Goal: Information Seeking & Learning: Learn about a topic

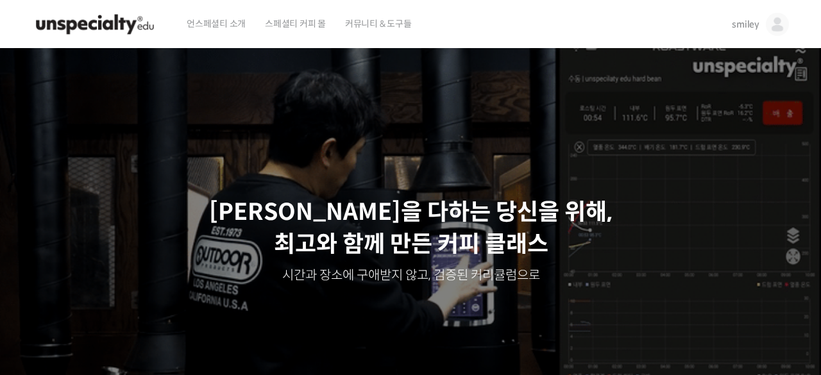
click at [775, 24] on img at bounding box center [777, 24] width 23 height 23
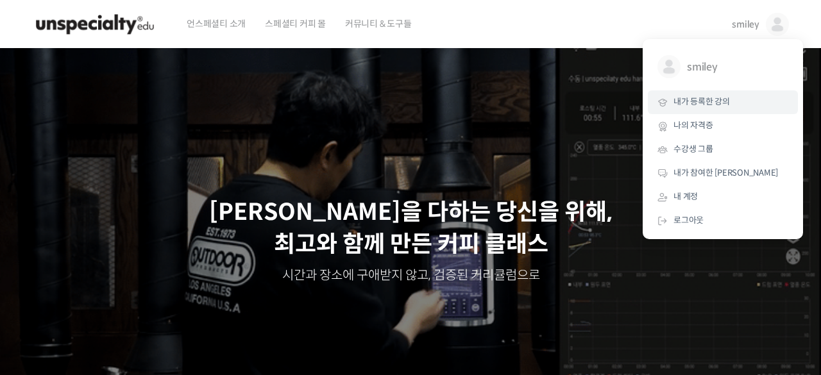
click at [689, 107] on span "내가 등록한 강의" at bounding box center [702, 101] width 56 height 11
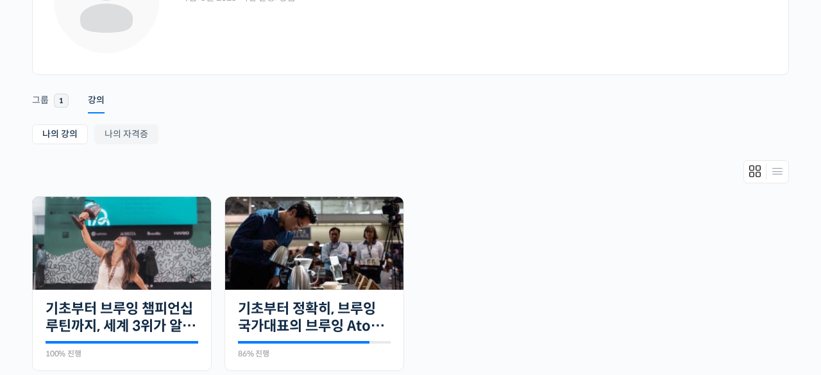
scroll to position [188, 0]
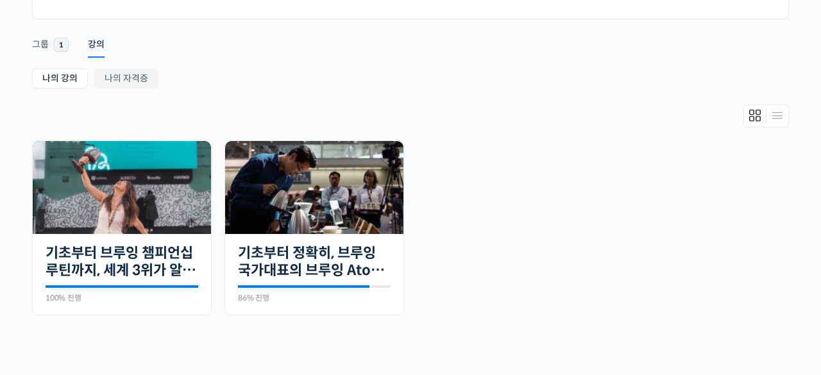
click at [382, 220] on img at bounding box center [314, 187] width 178 height 93
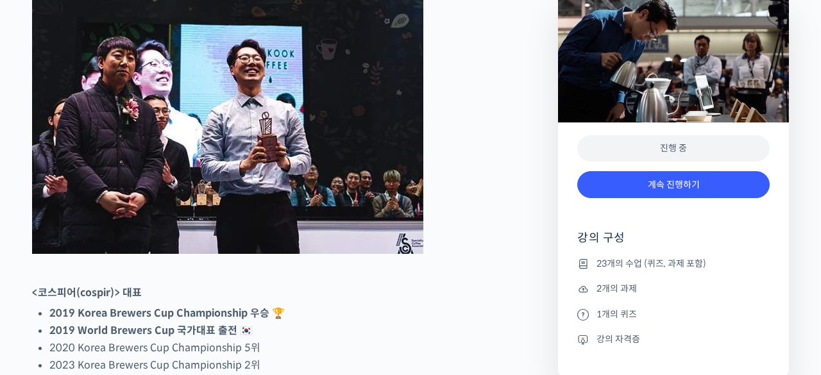
scroll to position [642, 0]
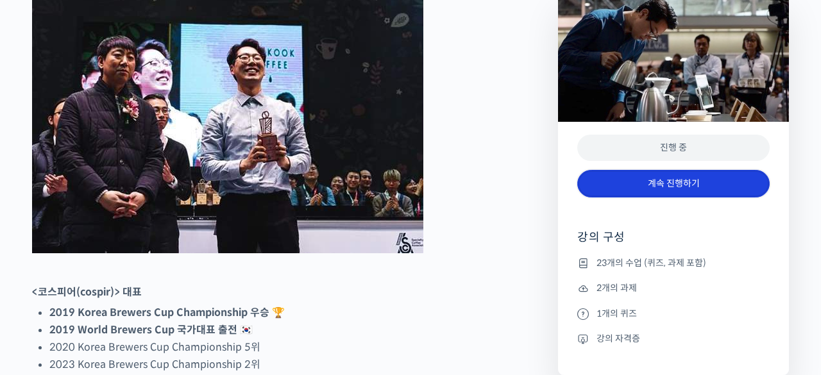
click at [683, 189] on link "계속 진행하기" at bounding box center [674, 184] width 193 height 28
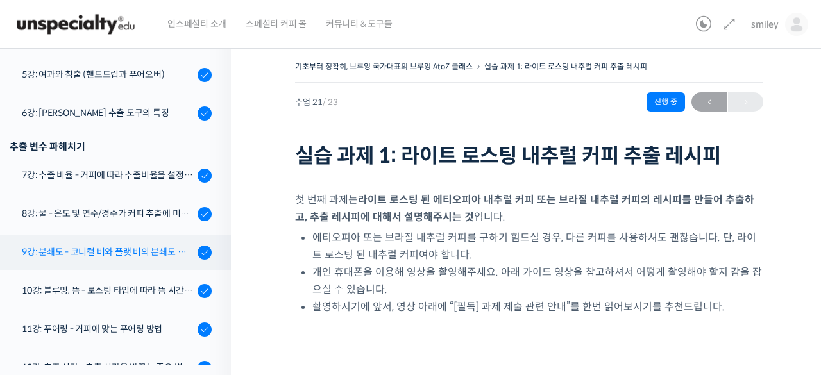
scroll to position [479, 0]
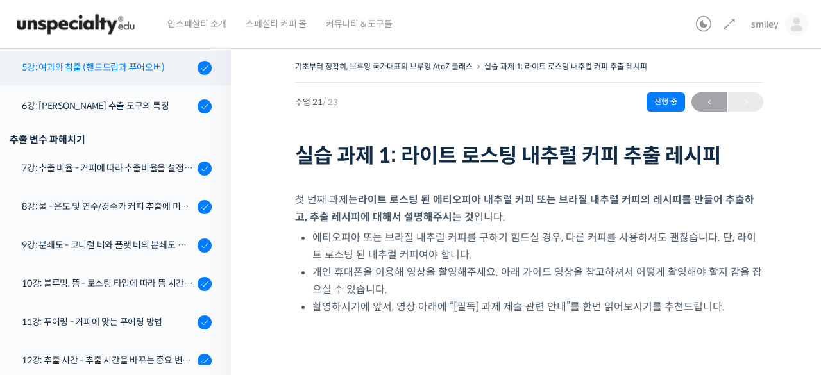
click at [116, 72] on div "5강: 여과와 침출 (핸드드립과 푸어오버)" at bounding box center [108, 67] width 172 height 14
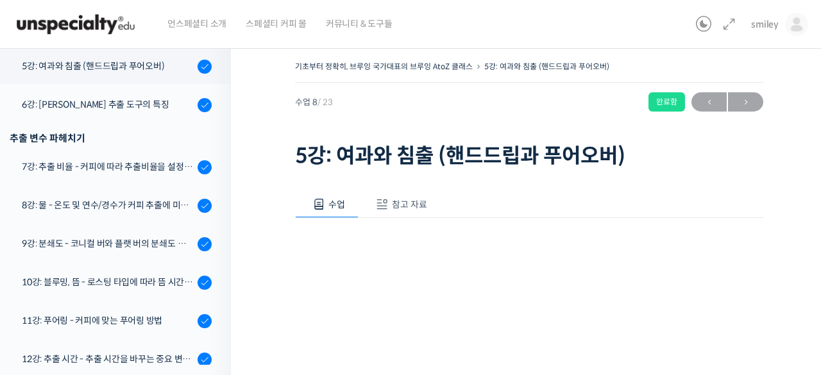
scroll to position [24, 0]
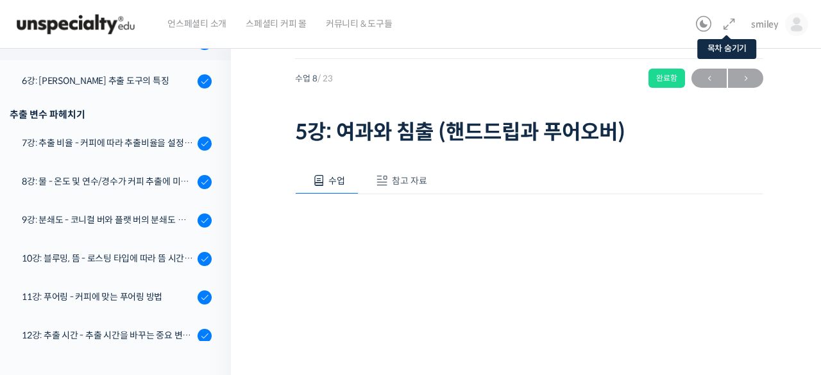
click at [737, 24] on icon at bounding box center [729, 24] width 15 height 15
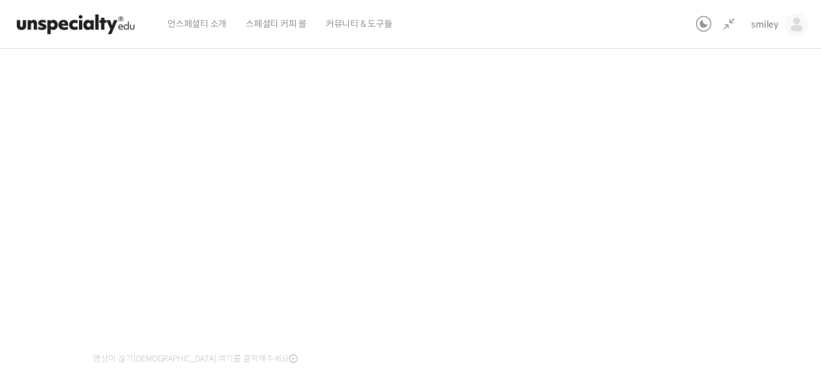
scroll to position [175, 0]
click at [726, 205] on div "기초부터 정확히, 브루잉 국가대표의 브루잉 AtoZ 클래스 5강: 여과와 침출 (핸드드립과 푸어오버) 완료함 수업 8 / 23 완료함 ← 이전…" at bounding box center [336, 155] width 853 height 545
click at [626, 194] on div "기초부터 정확히, 브루잉 국가대표의 브루잉 AtoZ 클래스 5강: 여과와 침출 (핸드드립과 푸어오버) 완료함 수업 8 / 23 완료함 ← 이전…" at bounding box center [336, 155] width 853 height 545
click at [723, 196] on div "기초부터 정확히, 브루잉 국가대표의 브루잉 AtoZ 클래스 5강: 여과와 침출 (핸드드립과 푸어오버) 완료함 수업 8 / 23 완료함 ← 이전…" at bounding box center [336, 171] width 853 height 545
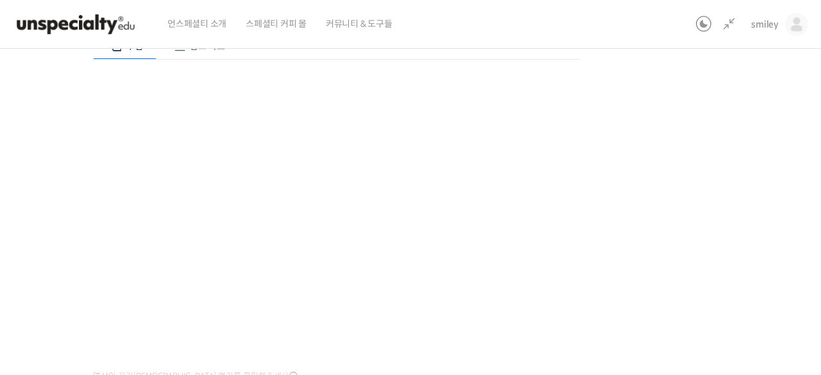
click at [673, 223] on div "기초부터 정확히, 브루잉 국가대표의 브루잉 AtoZ 클래스 5강: 여과와 침출 (핸드드립과 푸어오버) 완료함 수업 8 / 23 완료함 ← 이전…" at bounding box center [336, 171] width 853 height 545
click at [671, 217] on div "기초부터 정확히, 브루잉 국가대표의 브루잉 AtoZ 클래스 5강: 여과와 침출 (핸드드립과 푸어오버) 완료함 수업 8 / 23 완료함 ← 이전…" at bounding box center [336, 171] width 853 height 545
click at [671, 216] on div "기초부터 정확히, 브루잉 국가대표의 브루잉 AtoZ 클래스 5강: 여과와 침출 (핸드드립과 푸어오버) 완료함 수업 8 / 23 완료함 ← 이전…" at bounding box center [336, 171] width 853 height 545
click at [671, 215] on div "기초부터 정확히, 브루잉 국가대표의 브루잉 AtoZ 클래스 5강: 여과와 침출 (핸드드립과 푸어오버) 완료함 수업 8 / 23 완료함 ← 이전…" at bounding box center [336, 171] width 853 height 545
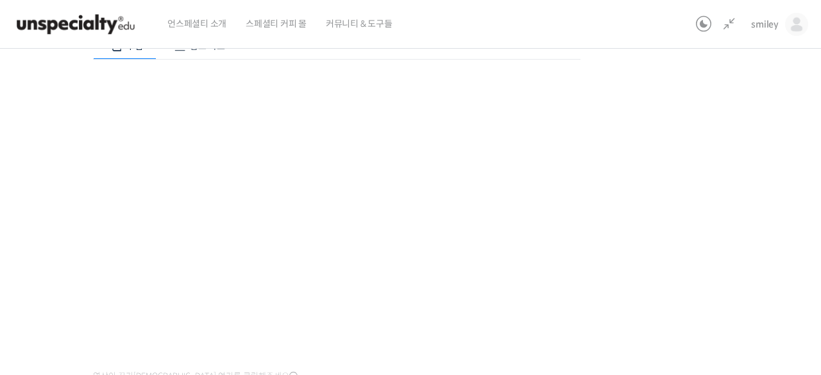
click at [671, 215] on div "기초부터 정확히, 브루잉 국가대표의 브루잉 AtoZ 클래스 5강: 여과와 침출 (핸드드립과 푸어오버) 완료함 수업 8 / 23 완료함 ← 이전…" at bounding box center [336, 171] width 853 height 545
click at [671, 248] on div "기초부터 정확히, 브루잉 국가대표의 브루잉 AtoZ 클래스 5강: 여과와 침출 (핸드드립과 푸어오버) 완료함 수업 8 / 23 완료함 ← 이전…" at bounding box center [336, 171] width 853 height 545
click at [657, 244] on div "기초부터 정확히, 브루잉 국가대표의 브루잉 AtoZ 클래스 5강: 여과와 침출 (핸드드립과 푸어오버) 완료함 수업 8 / 23 완료함 ← 이전…" at bounding box center [336, 171] width 853 height 545
click at [612, 213] on div "기초부터 정확히, 브루잉 국가대표의 브루잉 AtoZ 클래스 5강: 여과와 침출 (핸드드립과 푸어오버) 완료함 수업 8 / 23 완료함 ← 이전…" at bounding box center [336, 165] width 853 height 545
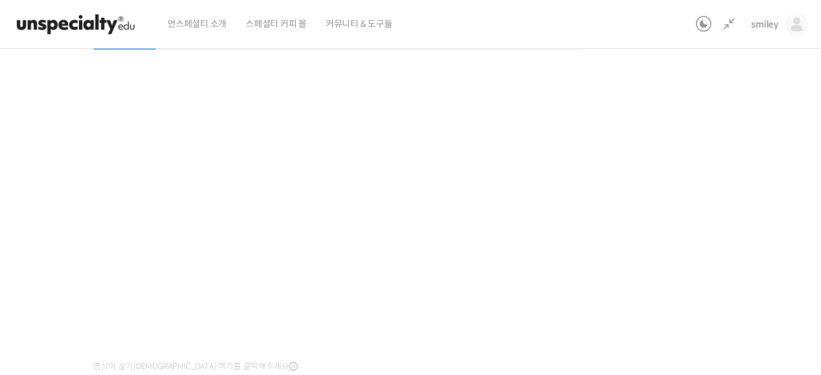
scroll to position [163, 0]
drag, startPoint x: 667, startPoint y: 273, endPoint x: 651, endPoint y: 263, distance: 19.0
click at [667, 273] on div "기초부터 정확히, 브루잉 국가대표의 브루잉 AtoZ 클래스 5강: 여과와 침출 (핸드드립과 푸어오버) 완료함 수업 8 / 23 완료함 ← 이전…" at bounding box center [336, 167] width 853 height 545
click at [687, 293] on div "기초부터 정확히, 브루잉 국가대표의 브루잉 AtoZ 클래스 5강: 여과와 침출 (핸드드립과 푸어오버) 완료함 수업 8 / 23 완료함 ← 이전…" at bounding box center [336, 167] width 853 height 545
click at [682, 286] on div "기초부터 정확히, 브루잉 국가대표의 브루잉 AtoZ 클래스 5강: 여과와 침출 (핸드드립과 푸어오버) 완료함 수업 8 / 23 완료함 ← 이전…" at bounding box center [336, 167] width 853 height 545
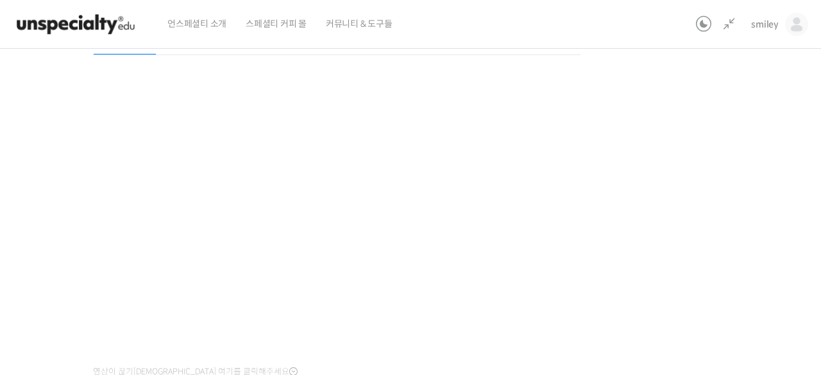
click at [682, 286] on div "기초부터 정확히, 브루잉 국가대표의 브루잉 AtoZ 클래스 5강: 여과와 침출 (핸드드립과 푸어오버) 완료함 수업 8 / 23 완료함 ← 이전…" at bounding box center [336, 167] width 853 height 545
click at [681, 284] on div "기초부터 정확히, 브루잉 국가대표의 브루잉 AtoZ 클래스 5강: 여과와 침출 (핸드드립과 푸어오버) 완료함 수업 8 / 23 완료함 ← 이전…" at bounding box center [336, 167] width 853 height 545
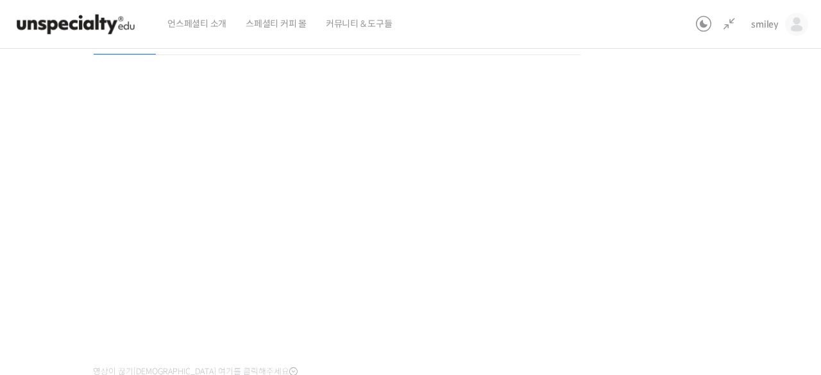
click at [618, 233] on div "기초부터 정확히, 브루잉 국가대표의 브루잉 AtoZ 클래스 5강: 여과와 침출 (핸드드립과 푸어오버) 완료함 수업 8 / 23 완료함 ← 이전…" at bounding box center [336, 167] width 853 height 545
click at [622, 239] on div "기초부터 정확히, 브루잉 국가대표의 브루잉 AtoZ 클래스 5강: 여과와 침출 (핸드드립과 푸어오버) 완료함 수업 8 / 23 완료함 ← 이전…" at bounding box center [336, 167] width 853 height 545
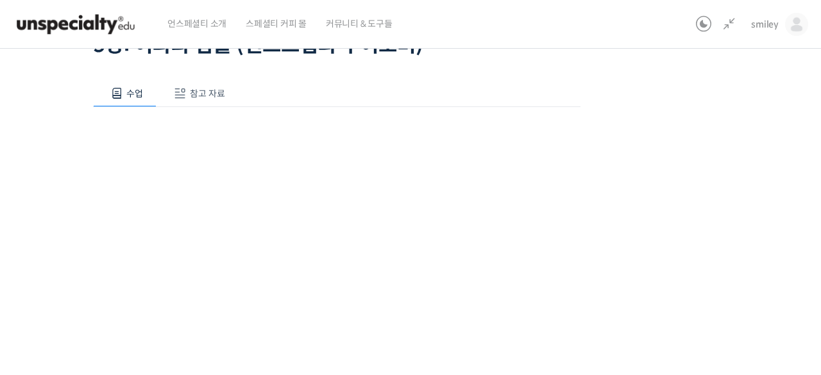
scroll to position [0, 0]
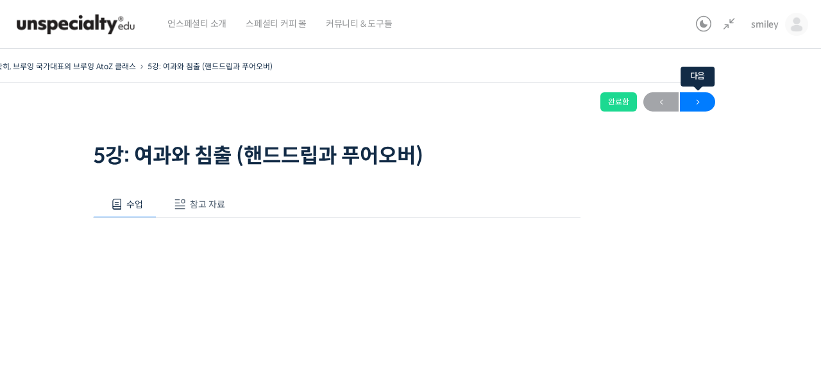
click at [712, 105] on span "→" at bounding box center [697, 102] width 35 height 17
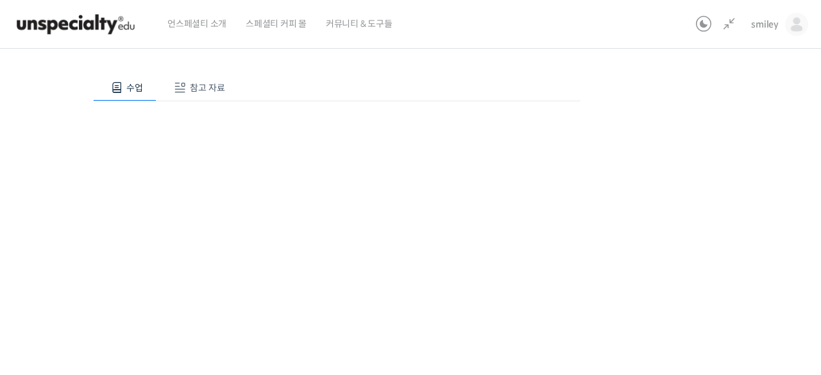
scroll to position [21, 0]
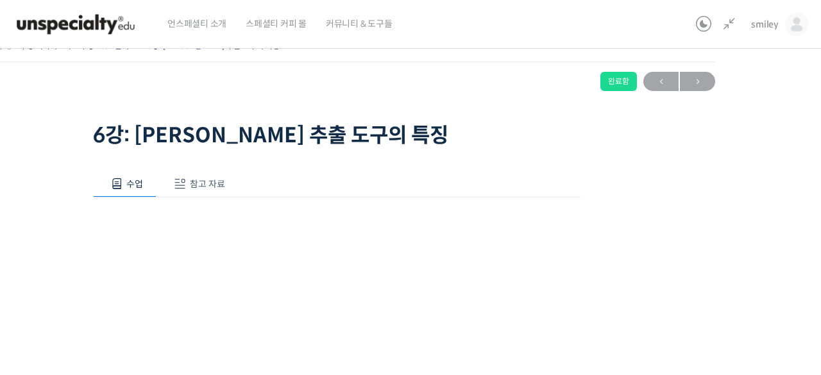
click at [766, 99] on div "기초부터 정확히, 브루잉 국가대표의 브루잉 AtoZ 클래스 6강: 브루잉 추출 도구의 특징 완료함 수업 9 / 23 완료함 ← 이전 다음 → …" at bounding box center [337, 313] width 982 height 591
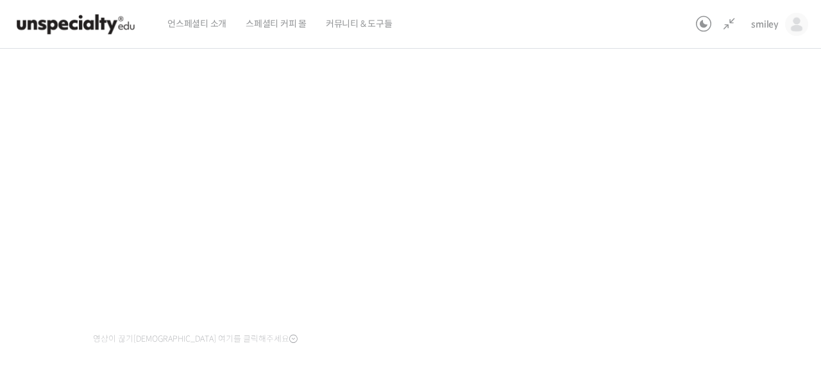
scroll to position [179, 0]
click at [728, 28] on icon at bounding box center [729, 24] width 15 height 15
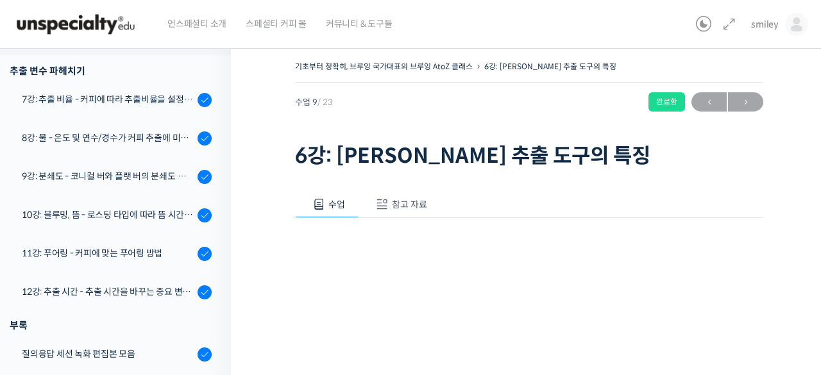
scroll to position [463, 0]
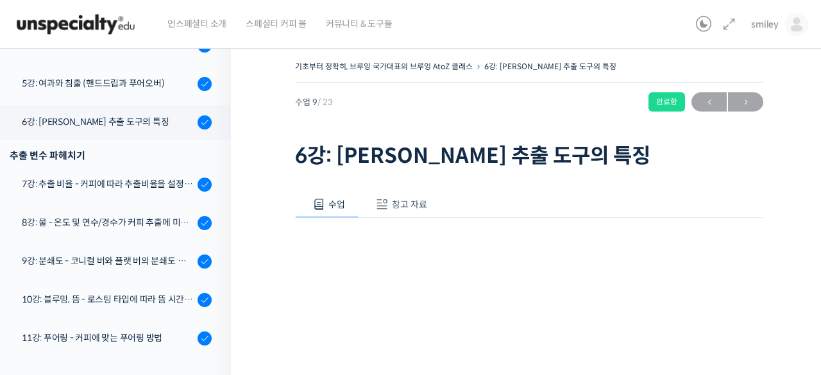
click at [635, 159] on h1 "6강: [PERSON_NAME] 추출 도구의 특징" at bounding box center [529, 156] width 468 height 24
click at [738, 21] on div "smiley smiley @joflora211748480671 내가 등록한 강의 나의 자격증 수강생 그룹 내가 참여한 게시글 내 계정 로그아웃" at bounding box center [749, 24] width 117 height 49
click at [729, 21] on icon at bounding box center [729, 24] width 15 height 15
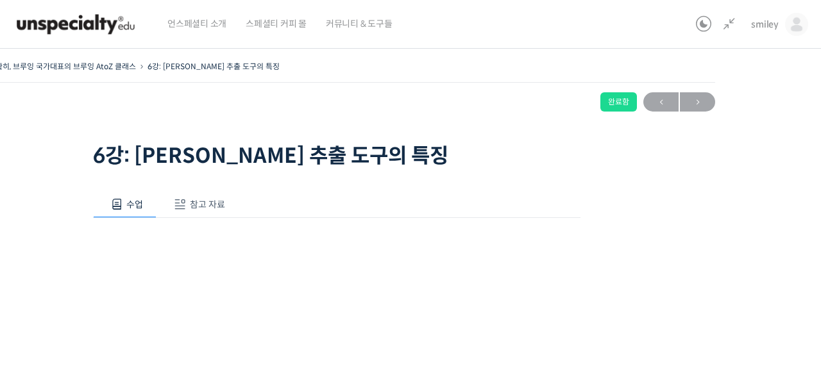
click at [733, 268] on div "기초부터 정확히, 브루잉 국가대표의 브루잉 AtoZ 클래스 6강: 브루잉 추출 도구의 특징 완료함 수업 9 / 23 완료함 ← 이전 다음 → …" at bounding box center [336, 330] width 853 height 545
click at [697, 106] on span "→" at bounding box center [697, 102] width 35 height 17
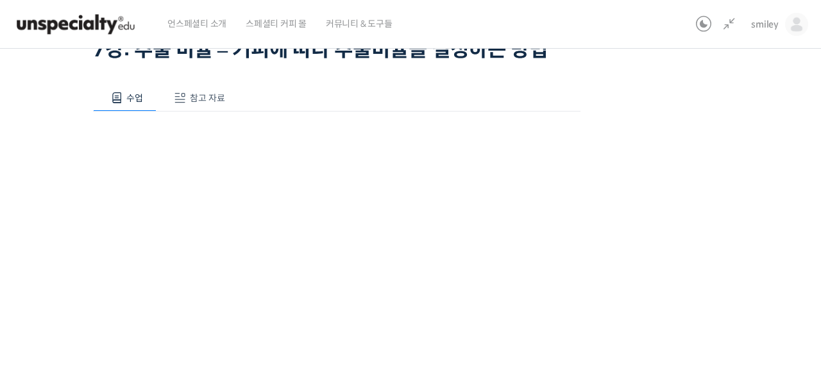
scroll to position [177, 0]
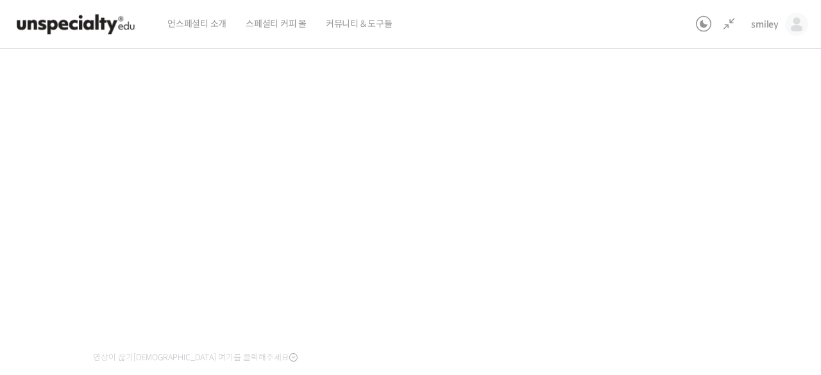
click at [680, 228] on div "기초부터 정확히, 브루잉 국가대표의 브루잉 AtoZ 클래스 7강: 추출 비율 – 커피에 따라 추출비율을 설정하는 방법 완료함 수업 10 / 2…" at bounding box center [336, 153] width 853 height 545
click at [646, 307] on div "기초부터 정확히, 브루잉 국가대표의 브루잉 AtoZ 클래스 7강: 추출 비율 – 커피에 따라 추출비율을 설정하는 방법 완료함 수업 10 / 2…" at bounding box center [336, 160] width 853 height 545
click at [44, 108] on div "기초부터 정확히, 브루잉 국가대표의 브루잉 AtoZ 클래스 7강: 추출 비율 – 커피에 따라 추출비율을 설정하는 방법 완료함 수업 10 / 2…" at bounding box center [336, 160] width 853 height 545
click at [678, 188] on div "기초부터 정확히, 브루잉 국가대표의 브루잉 AtoZ 클래스 7강: 추출 비율 – 커피에 따라 추출비율을 설정하는 방법 완료함 수업 10 / 2…" at bounding box center [336, 160] width 853 height 545
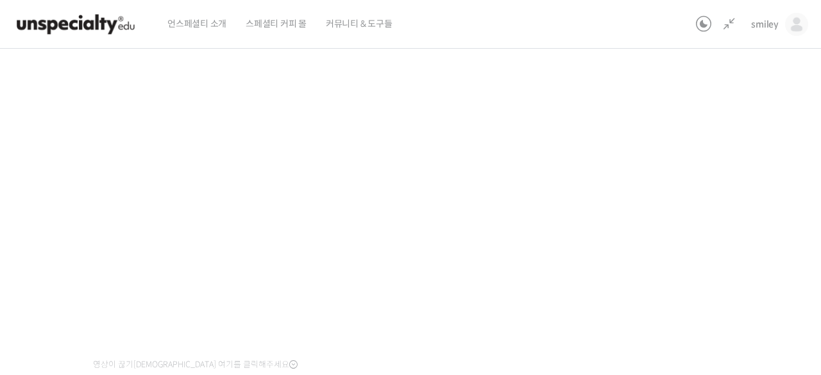
click at [726, 187] on div "기초부터 정확히, 브루잉 국가대표의 브루잉 AtoZ 클래스 7강: 추출 비율 – 커피에 따라 추출비율을 설정하는 방법 완료함 수업 10 / 2…" at bounding box center [336, 160] width 853 height 545
click at [645, 280] on div "기초부터 정확히, 브루잉 국가대표의 브루잉 AtoZ 클래스 7강: 추출 비율 – 커피에 따라 추출비율을 설정하는 방법 완료함 수업 10 / 2…" at bounding box center [336, 160] width 853 height 545
click at [696, 210] on div "기초부터 정확히, 브루잉 국가대표의 브루잉 AtoZ 클래스 7강: 추출 비율 – 커피에 따라 추출비율을 설정하는 방법 완료함 수업 10 / 2…" at bounding box center [336, 160] width 853 height 545
click at [655, 248] on div "기초부터 정확히, 브루잉 국가대표의 브루잉 AtoZ 클래스 7강: 추출 비율 – 커피에 따라 추출비율을 설정하는 방법 완료함 수업 10 / 2…" at bounding box center [336, 160] width 853 height 545
click at [617, 259] on div "기초부터 정확히, 브루잉 국가대표의 브루잉 AtoZ 클래스 7강: 추출 비율 – 커피에 따라 추출비율을 설정하는 방법 완료함 수업 10 / 2…" at bounding box center [336, 160] width 853 height 545
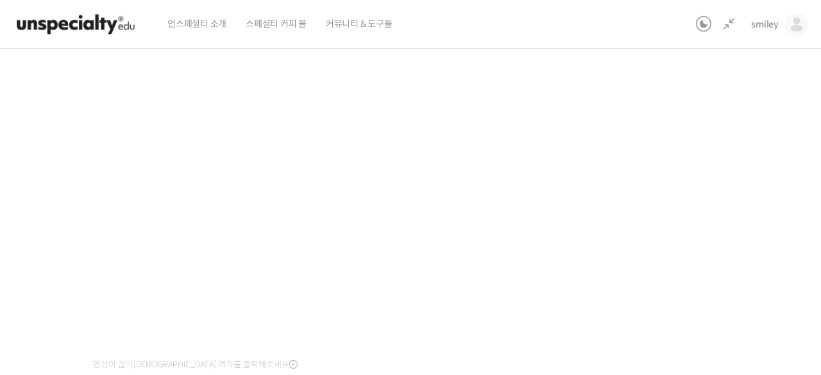
click at [621, 274] on div "기초부터 정확히, 브루잉 국가대표의 브루잉 AtoZ 클래스 7강: 추출 비율 – 커피에 따라 추출비율을 설정하는 방법 완료함 수업 10 / 2…" at bounding box center [336, 160] width 853 height 545
click at [622, 275] on div "기초부터 정확히, 브루잉 국가대표의 브루잉 AtoZ 클래스 7강: 추출 비율 – 커피에 따라 추출비율을 설정하는 방법 완료함 수업 10 / 2…" at bounding box center [336, 160] width 853 height 545
drag, startPoint x: 811, startPoint y: 232, endPoint x: 785, endPoint y: 237, distance: 26.2
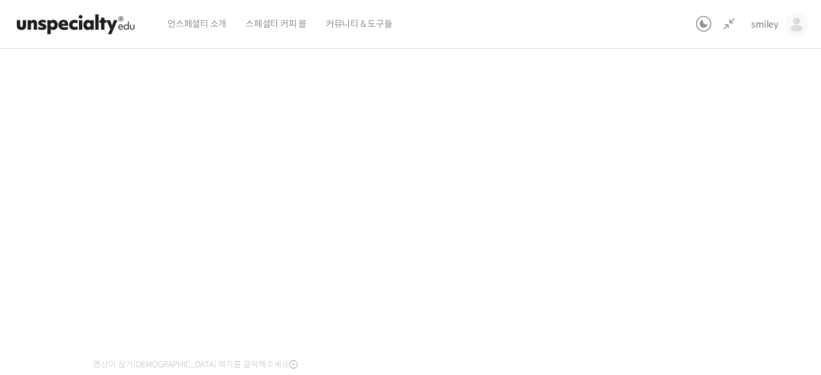
click at [811, 232] on div "기초부터 정확히, 브루잉 국가대표의 브루잉 AtoZ 클래스 7강: 추출 비율 – 커피에 따라 추출비율을 설정하는 방법 완료함 수업 10 / 2…" at bounding box center [337, 163] width 982 height 591
click at [712, 243] on div "기초부터 정확히, 브루잉 국가대표의 브루잉 AtoZ 클래스 7강: 추출 비율 – 커피에 따라 추출비율을 설정하는 방법 완료함 수업 10 / 2…" at bounding box center [336, 160] width 853 height 545
click at [714, 248] on div "기초부터 정확히, 브루잉 국가대표의 브루잉 AtoZ 클래스 7강: 추출 비율 – 커피에 따라 추출비율을 설정하는 방법 완료함 수업 10 / 2…" at bounding box center [336, 160] width 853 height 545
click at [711, 248] on div "기초부터 정확히, 브루잉 국가대표의 브루잉 AtoZ 클래스 7강: 추출 비율 – 커피에 따라 추출비율을 설정하는 방법 완료함 수업 10 / 2…" at bounding box center [336, 160] width 853 height 545
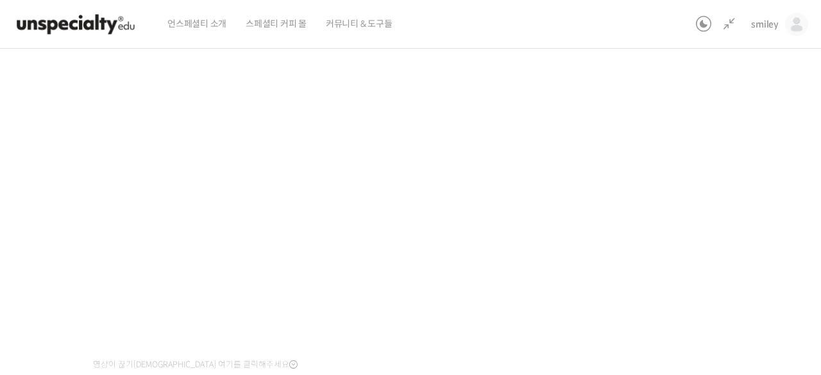
click at [711, 248] on div "기초부터 정확히, 브루잉 국가대표의 브루잉 AtoZ 클래스 7강: 추출 비율 – 커피에 따라 추출비율을 설정하는 방법 완료함 수업 10 / 2…" at bounding box center [336, 160] width 853 height 545
click at [704, 246] on div "기초부터 정확히, 브루잉 국가대표의 브루잉 AtoZ 클래스 7강: 추출 비율 – 커피에 따라 추출비율을 설정하는 방법 완료함 수업 10 / 2…" at bounding box center [336, 160] width 853 height 545
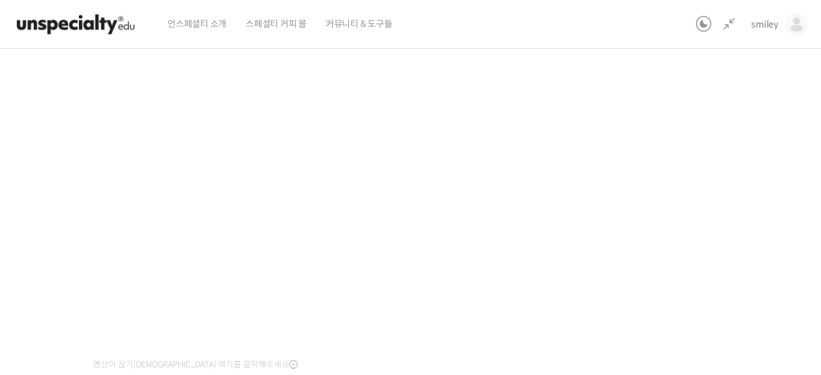
click at [704, 246] on div "기초부터 정확히, 브루잉 국가대표의 브루잉 AtoZ 클래스 7강: 추출 비율 – 커피에 따라 추출비율을 설정하는 방법 완료함 수업 10 / 2…" at bounding box center [336, 160] width 853 height 545
click at [703, 246] on div "기초부터 정확히, 브루잉 국가대표의 브루잉 AtoZ 클래스 7강: 추출 비율 – 커피에 따라 추출비율을 설정하는 방법 완료함 수업 10 / 2…" at bounding box center [336, 160] width 853 height 545
click at [708, 271] on div "기초부터 정확히, 브루잉 국가대표의 브루잉 AtoZ 클래스 7강: 추출 비율 – 커피에 따라 추출비율을 설정하는 방법 완료함 수업 10 / 2…" at bounding box center [336, 160] width 853 height 545
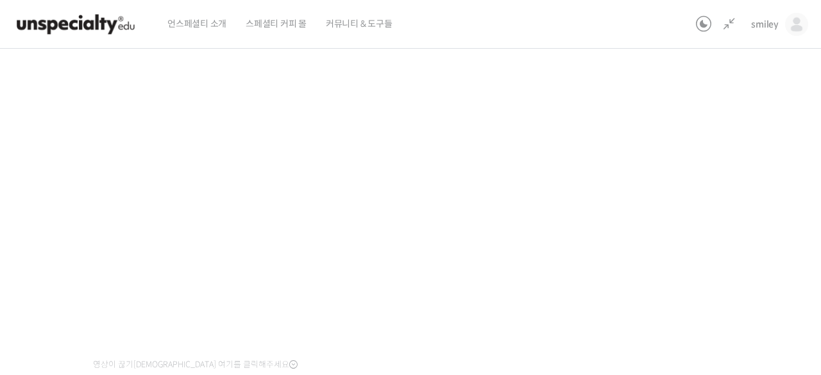
click at [698, 265] on div "기초부터 정확히, 브루잉 국가대표의 브루잉 AtoZ 클래스 7강: 추출 비율 – 커피에 따라 추출비율을 설정하는 방법 완료함 수업 10 / 2…" at bounding box center [336, 160] width 853 height 545
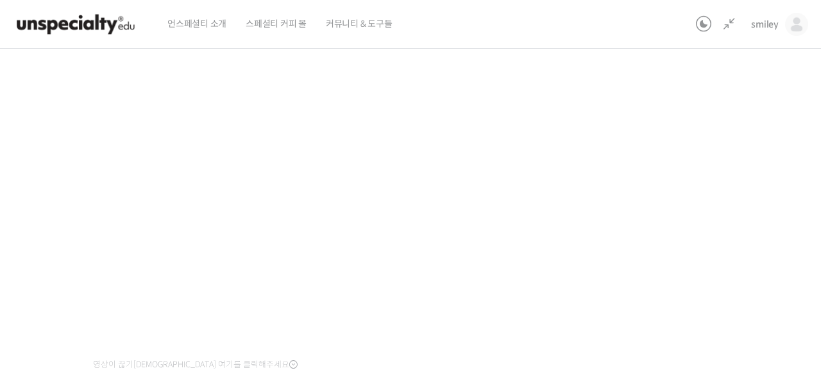
click at [698, 265] on div "기초부터 정확히, 브루잉 국가대표의 브루잉 AtoZ 클래스 7강: 추출 비율 – 커피에 따라 추출비율을 설정하는 방법 완료함 수업 10 / 2…" at bounding box center [336, 160] width 853 height 545
click at [698, 264] on div "기초부터 정확히, 브루잉 국가대표의 브루잉 AtoZ 클래스 7강: 추출 비율 – 커피에 따라 추출비율을 설정하는 방법 완료함 수업 10 / 2…" at bounding box center [336, 160] width 853 height 545
click at [699, 264] on div "기초부터 정확히, 브루잉 국가대표의 브루잉 AtoZ 클래스 7강: 추출 비율 – 커피에 따라 추출비율을 설정하는 방법 완료함 수업 10 / 2…" at bounding box center [336, 160] width 853 height 545
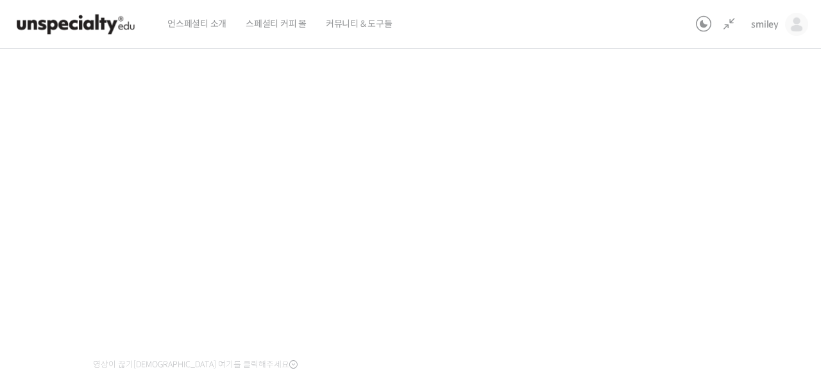
click at [699, 264] on div "기초부터 정확히, 브루잉 국가대표의 브루잉 AtoZ 클래스 7강: 추출 비율 – 커피에 따라 추출비율을 설정하는 방법 완료함 수업 10 / 2…" at bounding box center [336, 160] width 853 height 545
click at [698, 264] on div "기초부터 정확히, 브루잉 국가대표의 브루잉 AtoZ 클래스 7강: 추출 비율 – 커피에 따라 추출비율을 설정하는 방법 완료함 수업 10 / 2…" at bounding box center [336, 160] width 853 height 545
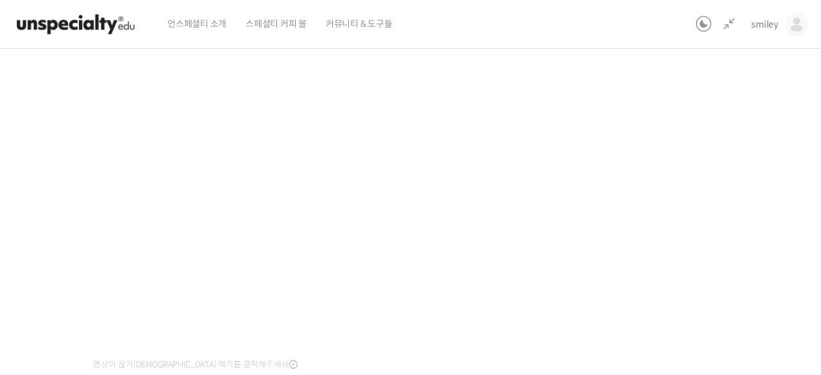
click at [698, 264] on div "기초부터 정확히, 브루잉 국가대표의 브루잉 AtoZ 클래스 7강: 추출 비율 – 커피에 따라 추출비율을 설정하는 방법 완료함 수업 10 / 2…" at bounding box center [336, 160] width 853 height 545
click at [673, 244] on div "기초부터 정확히, 브루잉 국가대표의 브루잉 AtoZ 클래스 7강: 추출 비율 – 커피에 따라 추출비율을 설정하는 방법 완료함 수업 10 / 2…" at bounding box center [336, 160] width 853 height 545
click at [687, 203] on div "기초부터 정확히, 브루잉 국가대표의 브루잉 AtoZ 클래스 7강: 추출 비율 – 커피에 따라 추출비율을 설정하는 방법 완료함 수업 10 / 2…" at bounding box center [336, 160] width 853 height 545
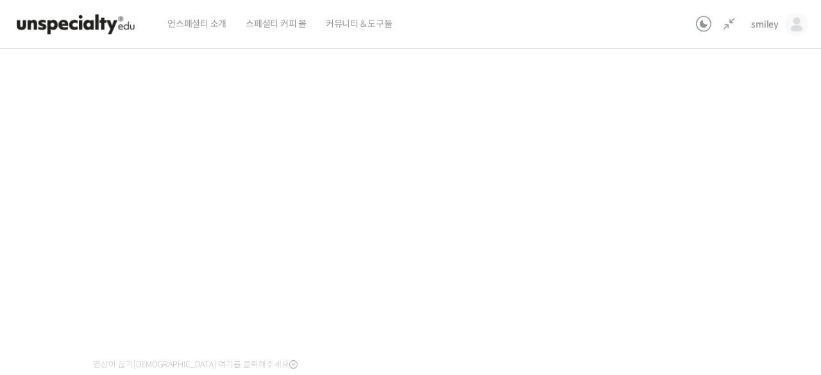
click at [687, 203] on div "기초부터 정확히, 브루잉 국가대표의 브루잉 AtoZ 클래스 7강: 추출 비율 – 커피에 따라 추출비율을 설정하는 방법 완료함 수업 10 / 2…" at bounding box center [336, 160] width 853 height 545
click at [644, 203] on div "기초부터 정확히, 브루잉 국가대표의 브루잉 AtoZ 클래스 7강: 추출 비율 – 커피에 따라 추출비율을 설정하는 방법 완료함 수업 10 / 2…" at bounding box center [336, 160] width 853 height 545
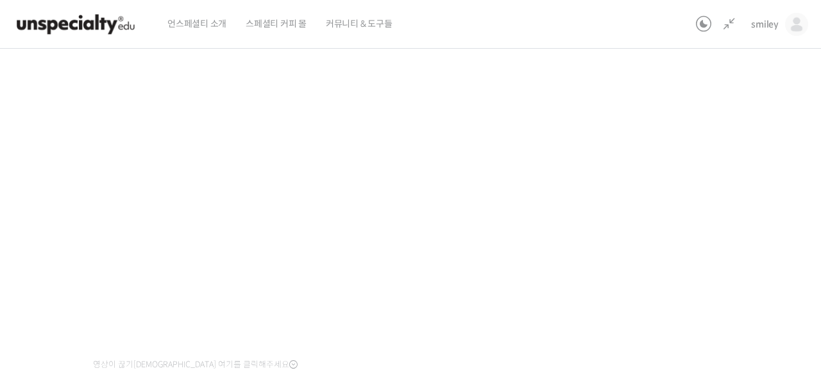
click at [680, 191] on div "기초부터 정확히, 브루잉 국가대표의 브루잉 AtoZ 클래스 7강: 추출 비율 – 커피에 따라 추출비율을 설정하는 방법 완료함 수업 10 / 2…" at bounding box center [336, 160] width 853 height 545
click at [712, 215] on div "기초부터 정확히, 브루잉 국가대표의 브루잉 AtoZ 클래스 7강: 추출 비율 – 커피에 따라 추출비율을 설정하는 방법 완료함 수업 10 / 2…" at bounding box center [336, 160] width 853 height 545
click at [705, 212] on div "기초부터 정확히, 브루잉 국가대표의 브루잉 AtoZ 클래스 7강: 추출 비율 – 커피에 따라 추출비율을 설정하는 방법 완료함 수업 10 / 2…" at bounding box center [336, 160] width 853 height 545
click at [700, 212] on div "기초부터 정확히, 브루잉 국가대표의 브루잉 AtoZ 클래스 7강: 추출 비율 – 커피에 따라 추출비율을 설정하는 방법 완료함 수업 10 / 2…" at bounding box center [336, 160] width 853 height 545
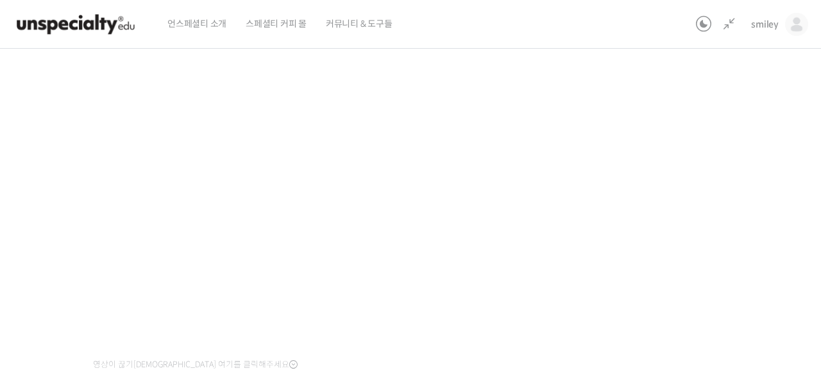
click at [700, 212] on div "기초부터 정확히, 브루잉 국가대표의 브루잉 AtoZ 클래스 7강: 추출 비율 – 커피에 따라 추출비율을 설정하는 방법 완료함 수업 10 / 2…" at bounding box center [336, 160] width 853 height 545
click at [665, 243] on div "기초부터 정확히, 브루잉 국가대표의 브루잉 AtoZ 클래스 7강: 추출 비율 – 커피에 따라 추출비율을 설정하는 방법 완료함 수업 10 / 2…" at bounding box center [336, 160] width 853 height 545
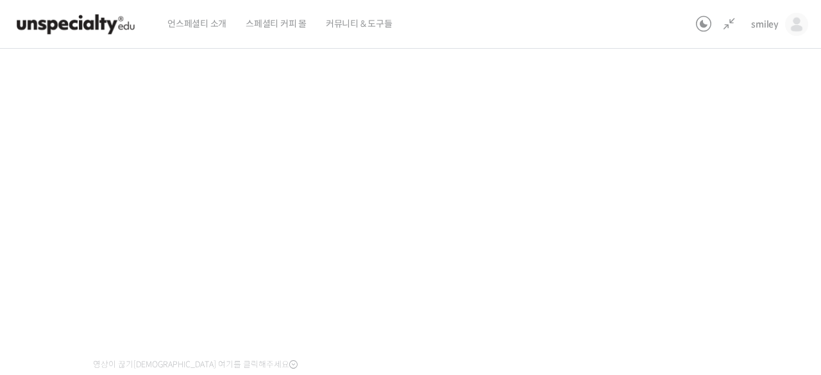
click at [665, 243] on div "기초부터 정확히, 브루잉 국가대표의 브루잉 AtoZ 클래스 7강: 추출 비율 – 커피에 따라 추출비율을 설정하는 방법 완료함 수업 10 / 2…" at bounding box center [336, 160] width 853 height 545
click at [665, 242] on div "기초부터 정확히, 브루잉 국가대표의 브루잉 AtoZ 클래스 7강: 추출 비율 – 커피에 따라 추출비율을 설정하는 방법 완료함 수업 10 / 2…" at bounding box center [336, 160] width 853 height 545
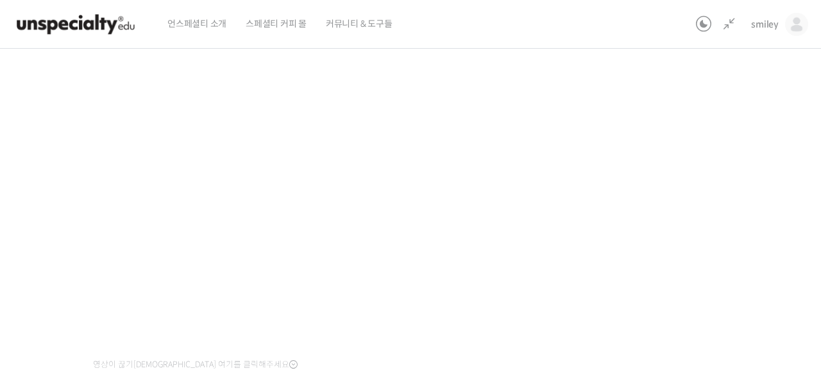
click at [665, 241] on div "기초부터 정확히, 브루잉 국가대표의 브루잉 AtoZ 클래스 7강: 추출 비율 – 커피에 따라 추출비율을 설정하는 방법 완료함 수업 10 / 2…" at bounding box center [336, 160] width 853 height 545
click at [663, 237] on div "기초부터 정확히, 브루잉 국가대표의 브루잉 AtoZ 클래스 7강: 추출 비율 – 커피에 따라 추출비율을 설정하는 방법 완료함 수업 10 / 2…" at bounding box center [336, 160] width 853 height 545
click at [699, 251] on div "기초부터 정확히, 브루잉 국가대표의 브루잉 AtoZ 클래스 7강: 추출 비율 – 커피에 따라 추출비율을 설정하는 방법 완료함 수업 10 / 2…" at bounding box center [336, 160] width 853 height 545
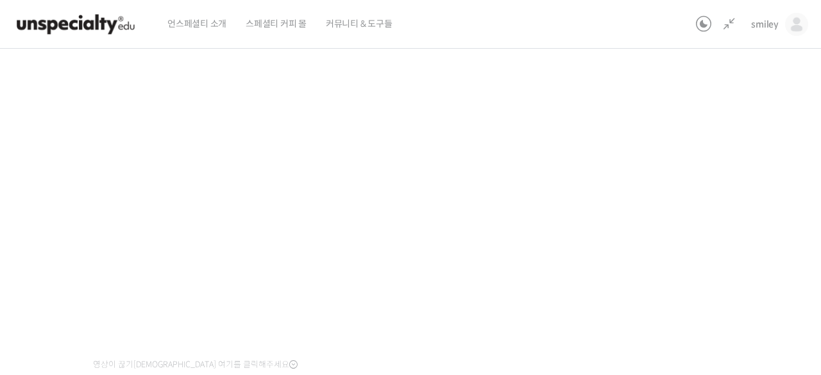
click at [690, 245] on div "기초부터 정확히, 브루잉 국가대표의 브루잉 AtoZ 클래스 7강: 추출 비율 – 커피에 따라 추출비율을 설정하는 방법 완료함 수업 10 / 2…" at bounding box center [336, 160] width 853 height 545
click at [689, 244] on div "기초부터 정확히, 브루잉 국가대표의 브루잉 AtoZ 클래스 7강: 추출 비율 – 커피에 따라 추출비율을 설정하는 방법 완료함 수업 10 / 2…" at bounding box center [336, 160] width 853 height 545
click at [687, 244] on div "기초부터 정확히, 브루잉 국가대표의 브루잉 AtoZ 클래스 7강: 추출 비율 – 커피에 따라 추출비율을 설정하는 방법 완료함 수업 10 / 2…" at bounding box center [336, 160] width 853 height 545
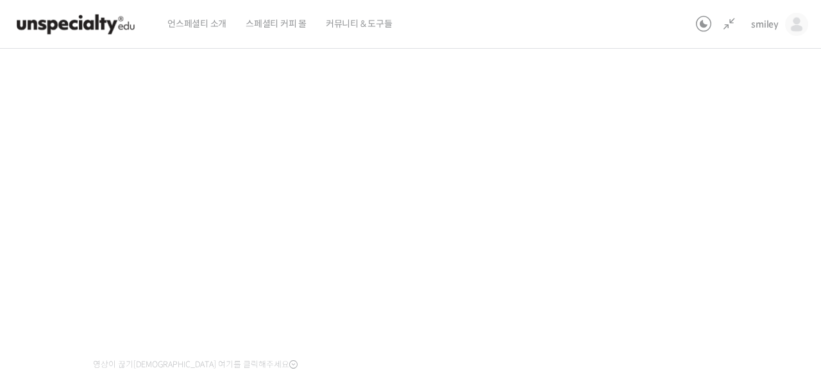
click at [687, 244] on div "기초부터 정확히, 브루잉 국가대표의 브루잉 AtoZ 클래스 7강: 추출 비율 – 커피에 따라 추출비율을 설정하는 방법 완료함 수업 10 / 2…" at bounding box center [336, 160] width 853 height 545
click at [726, 235] on div "기초부터 정확히, 브루잉 국가대표의 브루잉 AtoZ 클래스 7강: 추출 비율 – 커피에 따라 추출비율을 설정하는 방법 완료함 수업 10 / 2…" at bounding box center [336, 160] width 853 height 545
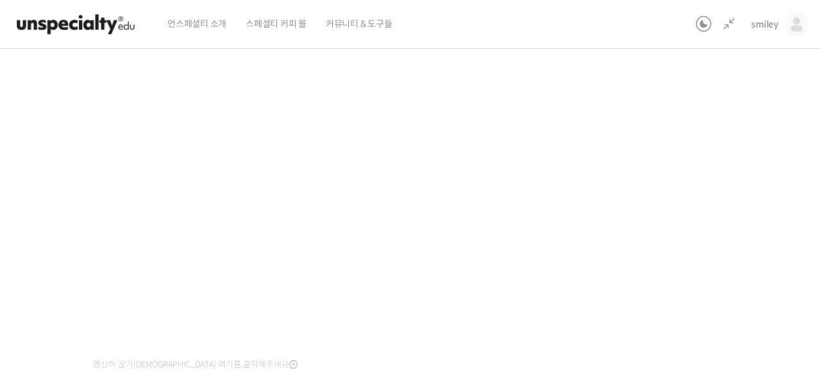
click at [726, 234] on div "기초부터 정확히, 브루잉 국가대표의 브루잉 AtoZ 클래스 7강: 추출 비율 – 커피에 따라 추출비율을 설정하는 방법 완료함 수업 10 / 2…" at bounding box center [336, 160] width 853 height 545
click at [721, 231] on div "기초부터 정확히, 브루잉 국가대표의 브루잉 AtoZ 클래스 7강: 추출 비율 – 커피에 따라 추출비율을 설정하는 방법 완료함 수업 10 / 2…" at bounding box center [336, 160] width 853 height 545
click at [721, 229] on div "기초부터 정확히, 브루잉 국가대표의 브루잉 AtoZ 클래스 7강: 추출 비율 – 커피에 따라 추출비율을 설정하는 방법 완료함 수업 10 / 2…" at bounding box center [336, 160] width 853 height 545
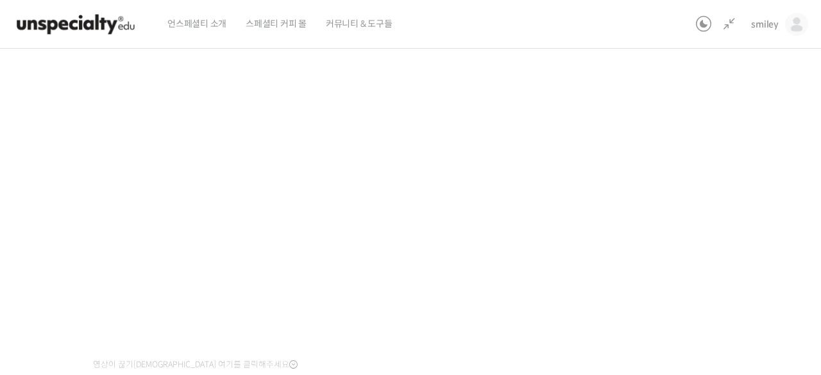
click at [721, 227] on div "기초부터 정확히, 브루잉 국가대표의 브루잉 AtoZ 클래스 7강: 추출 비율 – 커피에 따라 추출비율을 설정하는 방법 완료함 수업 10 / 2…" at bounding box center [336, 160] width 853 height 545
click at [739, 241] on div "기초부터 정확히, 브루잉 국가대표의 브루잉 AtoZ 클래스 7강: 추출 비율 – 커피에 따라 추출비율을 설정하는 방법 완료함 수업 10 / 2…" at bounding box center [336, 160] width 853 height 545
click at [671, 172] on div "기초부터 정확히, 브루잉 국가대표의 브루잉 AtoZ 클래스 7강: 추출 비율 – 커피에 따라 추출비율을 설정하는 방법 완료함 수업 10 / 2…" at bounding box center [336, 160] width 853 height 545
click at [676, 171] on div "기초부터 정확히, 브루잉 국가대표의 브루잉 AtoZ 클래스 7강: 추출 비율 – 커피에 따라 추출비율을 설정하는 방법 완료함 수업 10 / 2…" at bounding box center [336, 160] width 853 height 545
click at [657, 178] on div "기초부터 정확히, 브루잉 국가대표의 브루잉 AtoZ 클래스 7강: 추출 비율 – 커피에 따라 추출비율을 설정하는 방법 완료함 수업 10 / 2…" at bounding box center [336, 160] width 853 height 545
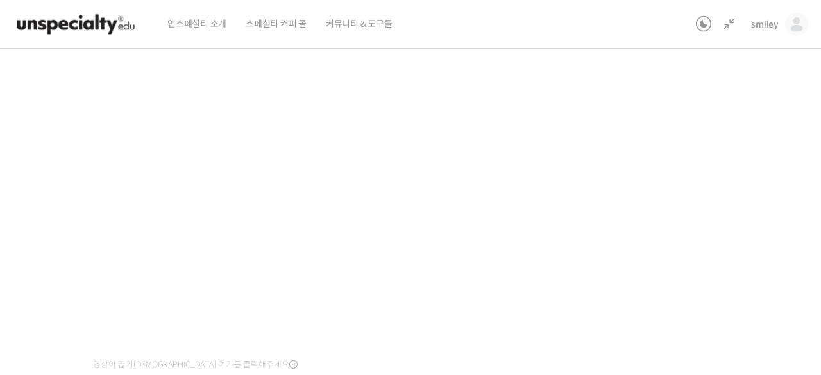
click at [657, 178] on div "기초부터 정확히, 브루잉 국가대표의 브루잉 AtoZ 클래스 7강: 추출 비율 – 커피에 따라 추출비율을 설정하는 방법 완료함 수업 10 / 2…" at bounding box center [336, 160] width 853 height 545
click at [651, 224] on div "기초부터 정확히, 브루잉 국가대표의 브루잉 AtoZ 클래스 7강: 추출 비율 – 커피에 따라 추출비율을 설정하는 방법 완료함 수업 10 / 2…" at bounding box center [336, 160] width 853 height 545
click at [649, 161] on div "기초부터 정확히, 브루잉 국가대표의 브루잉 AtoZ 클래스 7강: 추출 비율 – 커피에 따라 추출비율을 설정하는 방법 완료함 수업 10 / 2…" at bounding box center [336, 160] width 853 height 545
click at [738, 191] on div "기초부터 정확히, 브루잉 국가대표의 브루잉 AtoZ 클래스 7강: 추출 비율 – 커피에 따라 추출비율을 설정하는 방법 완료함 수업 10 / 2…" at bounding box center [336, 160] width 853 height 545
click at [678, 228] on div "기초부터 정확히, 브루잉 국가대표의 브루잉 AtoZ 클래스 7강: 추출 비율 – 커피에 따라 추출비율을 설정하는 방법 완료함 수업 10 / 2…" at bounding box center [336, 160] width 853 height 545
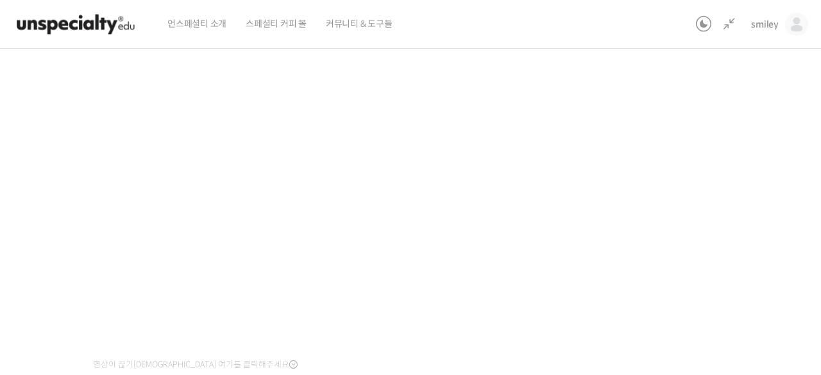
click at [659, 228] on div "기초부터 정확히, 브루잉 국가대표의 브루잉 AtoZ 클래스 7강: 추출 비율 – 커피에 따라 추출비율을 설정하는 방법 완료함 수업 10 / 2…" at bounding box center [336, 160] width 853 height 545
click at [660, 230] on div "기초부터 정확히, 브루잉 국가대표의 브루잉 AtoZ 클래스 7강: 추출 비율 – 커피에 따라 추출비율을 설정하는 방법 완료함 수업 10 / 2…" at bounding box center [336, 160] width 853 height 545
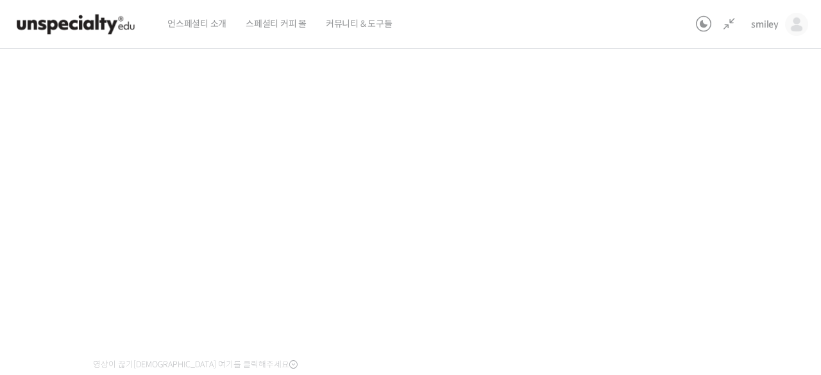
click at [660, 230] on div "기초부터 정확히, 브루잉 국가대표의 브루잉 AtoZ 클래스 7강: 추출 비율 – 커피에 따라 추출비율을 설정하는 방법 완료함 수업 10 / 2…" at bounding box center [336, 160] width 853 height 545
click at [719, 190] on div "기초부터 정확히, 브루잉 국가대표의 브루잉 AtoZ 클래스 7강: 추출 비율 – 커피에 따라 추출비율을 설정하는 방법 완료함 수업 10 / 2…" at bounding box center [336, 160] width 853 height 545
click at [746, 193] on div "기초부터 정확히, 브루잉 국가대표의 브루잉 AtoZ 클래스 7강: 추출 비율 – 커피에 따라 추출비율을 설정하는 방법 완료함 수업 10 / 2…" at bounding box center [336, 160] width 853 height 545
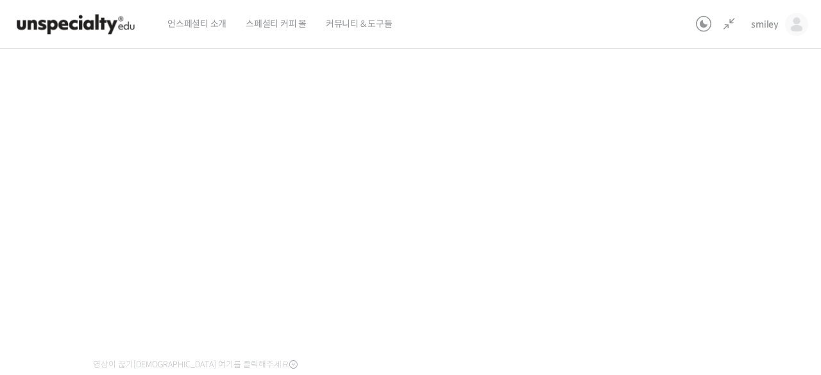
click at [746, 193] on div "기초부터 정확히, 브루잉 국가대표의 브루잉 AtoZ 클래스 7강: 추출 비율 – 커피에 따라 추출비율을 설정하는 방법 완료함 수업 10 / 2…" at bounding box center [336, 160] width 853 height 545
click at [633, 212] on div "기초부터 정확히, 브루잉 국가대표의 브루잉 AtoZ 클래스 7강: 추출 비율 – 커피에 따라 추출비율을 설정하는 방법 완료함 수업 10 / 2…" at bounding box center [336, 160] width 853 height 545
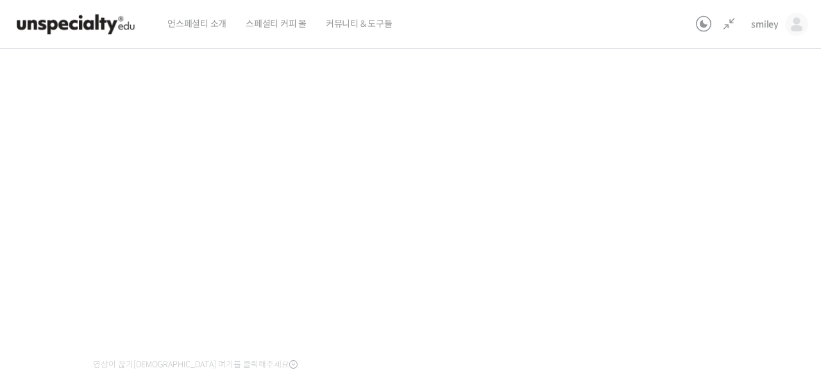
click at [666, 241] on div "기초부터 정확히, 브루잉 국가대표의 브루잉 AtoZ 클래스 7강: 추출 비율 – 커피에 따라 추출비율을 설정하는 방법 완료함 수업 10 / 2…" at bounding box center [336, 160] width 853 height 545
click at [730, 174] on div "기초부터 정확히, 브루잉 국가대표의 브루잉 AtoZ 클래스 7강: 추출 비율 – 커피에 따라 추출비율을 설정하는 방법 완료함 수업 10 / 2…" at bounding box center [336, 160] width 853 height 545
click at [691, 191] on div "기초부터 정확히, 브루잉 국가대표의 브루잉 AtoZ 클래스 7강: 추출 비율 – 커피에 따라 추출비율을 설정하는 방법 완료함 수업 10 / 2…" at bounding box center [336, 160] width 853 height 545
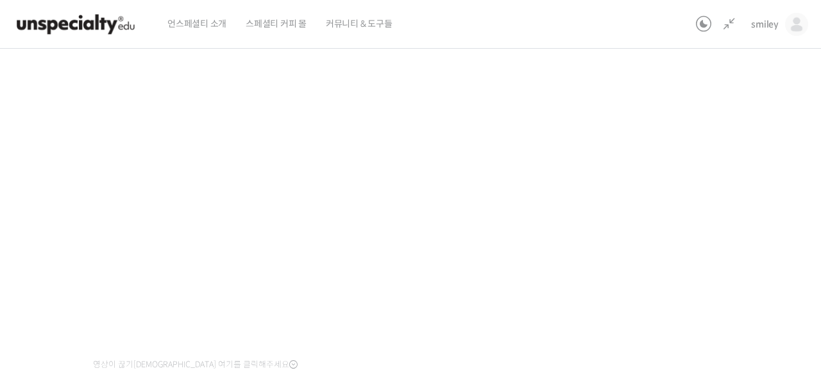
click at [631, 200] on div "기초부터 정확히, 브루잉 국가대표의 브루잉 AtoZ 클래스 7강: 추출 비율 – 커피에 따라 추출비율을 설정하는 방법 완료함 수업 10 / 2…" at bounding box center [336, 160] width 853 height 545
click at [631, 196] on div "기초부터 정확히, 브루잉 국가대표의 브루잉 AtoZ 클래스 7강: 추출 비율 – 커피에 따라 추출비율을 설정하는 방법 완료함 수업 10 / 2…" at bounding box center [336, 160] width 853 height 545
click at [717, 224] on div "기초부터 정확히, 브루잉 국가대표의 브루잉 AtoZ 클래스 7강: 추출 비율 – 커피에 따라 추출비율을 설정하는 방법 완료함 수업 10 / 2…" at bounding box center [336, 160] width 853 height 545
click at [659, 227] on div "기초부터 정확히, 브루잉 국가대표의 브루잉 AtoZ 클래스 7강: 추출 비율 – 커피에 따라 추출비율을 설정하는 방법 완료함 수업 10 / 2…" at bounding box center [336, 160] width 853 height 545
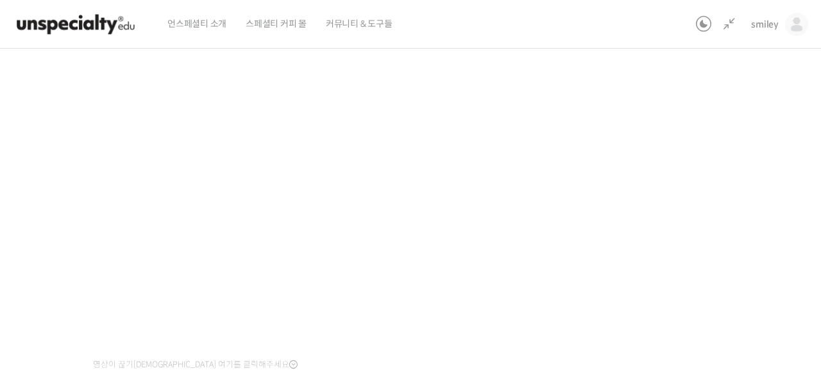
click at [659, 225] on div "기초부터 정확히, 브루잉 국가대표의 브루잉 AtoZ 클래스 7강: 추출 비율 – 커피에 따라 추출비율을 설정하는 방법 완료함 수업 10 / 2…" at bounding box center [336, 160] width 853 height 545
click at [659, 223] on div "기초부터 정확히, 브루잉 국가대표의 브루잉 AtoZ 클래스 7강: 추출 비율 – 커피에 따라 추출비율을 설정하는 방법 완료함 수업 10 / 2…" at bounding box center [336, 160] width 853 height 545
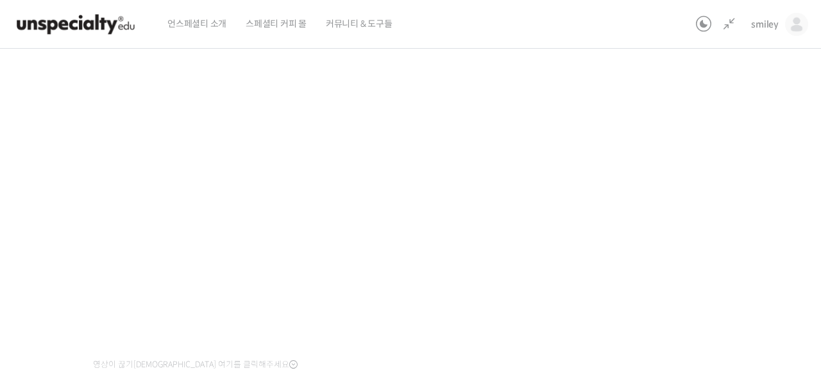
click at [659, 223] on div "기초부터 정확히, 브루잉 국가대표의 브루잉 AtoZ 클래스 7강: 추출 비율 – 커피에 따라 추출비율을 설정하는 방법 완료함 수업 10 / 2…" at bounding box center [336, 160] width 853 height 545
click at [668, 216] on div "기초부터 정확히, 브루잉 국가대표의 브루잉 AtoZ 클래스 7강: 추출 비율 – 커피에 따라 추출비율을 설정하는 방법 완료함 수업 10 / 2…" at bounding box center [336, 160] width 853 height 545
click at [710, 198] on div "기초부터 정확히, 브루잉 국가대표의 브루잉 AtoZ 클래스 7강: 추출 비율 – 커피에 따라 추출비율을 설정하는 방법 완료함 수업 10 / 2…" at bounding box center [336, 160] width 853 height 545
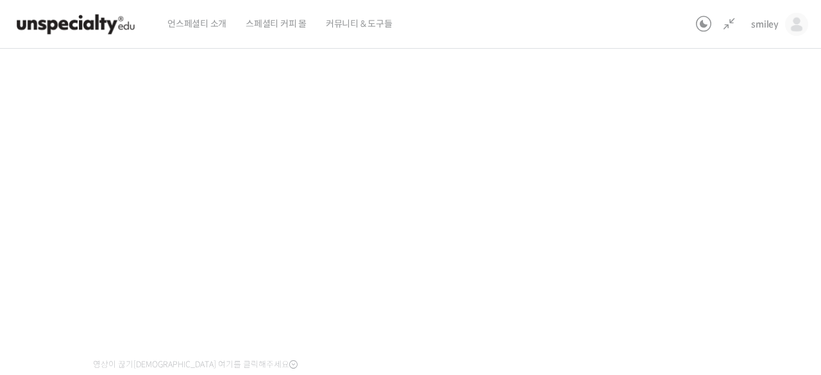
drag, startPoint x: 689, startPoint y: 218, endPoint x: 681, endPoint y: 237, distance: 20.1
click at [689, 219] on div "기초부터 정확히, 브루잉 국가대표의 브루잉 AtoZ 클래스 7강: 추출 비율 – 커피에 따라 추출비율을 설정하는 방법 완료함 수업 10 / 2…" at bounding box center [336, 160] width 853 height 545
click at [681, 146] on div "기초부터 정확히, 브루잉 국가대표의 브루잉 AtoZ 클래스 7강: 추출 비율 – 커피에 따라 추출비율을 설정하는 방법 완료함 수업 10 / 2…" at bounding box center [336, 160] width 853 height 545
click at [688, 220] on div "기초부터 정확히, 브루잉 국가대표의 브루잉 AtoZ 클래스 7강: 추출 비율 – 커피에 따라 추출비율을 설정하는 방법 완료함 수업 10 / 2…" at bounding box center [336, 160] width 853 height 545
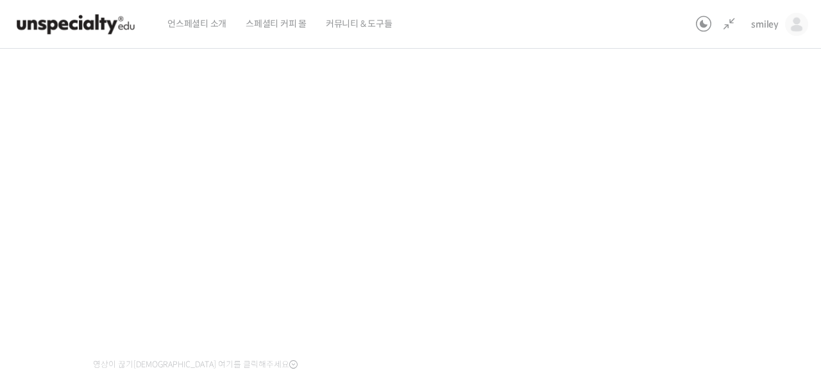
click at [688, 220] on div "기초부터 정확히, 브루잉 국가대표의 브루잉 AtoZ 클래스 7강: 추출 비율 – 커피에 따라 추출비율을 설정하는 방법 완료함 수업 10 / 2…" at bounding box center [336, 160] width 853 height 545
click at [610, 206] on div "기초부터 정확히, 브루잉 국가대표의 브루잉 AtoZ 클래스 7강: 추출 비율 – 커피에 따라 추출비율을 설정하는 방법 완료함 수업 10 / 2…" at bounding box center [336, 160] width 853 height 545
click at [610, 205] on div "기초부터 정확히, 브루잉 국가대표의 브루잉 AtoZ 클래스 7강: 추출 비율 – 커피에 따라 추출비율을 설정하는 방법 완료함 수업 10 / 2…" at bounding box center [336, 160] width 853 height 545
drag, startPoint x: 628, startPoint y: 273, endPoint x: 628, endPoint y: 281, distance: 8.4
click at [628, 281] on div "기초부터 정확히, 브루잉 국가대표의 브루잉 AtoZ 클래스 7강: 추출 비율 – 커피에 따라 추출비율을 설정하는 방법 완료함 수업 10 / 2…" at bounding box center [336, 160] width 853 height 545
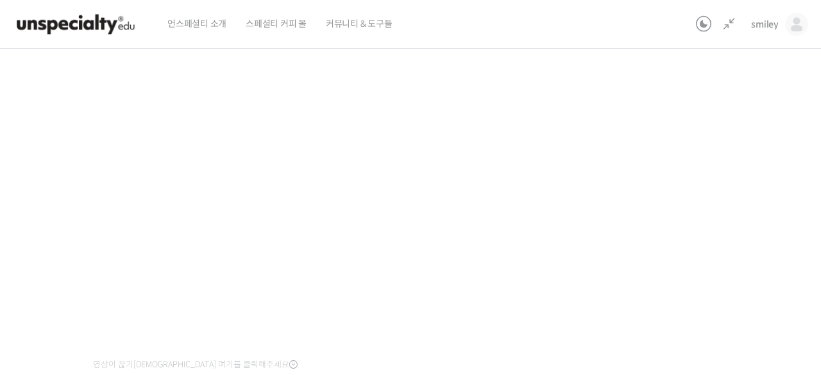
click at [633, 276] on div "기초부터 정확히, 브루잉 국가대표의 브루잉 AtoZ 클래스 7강: 추출 비율 – 커피에 따라 추출비율을 설정하는 방법 완료함 수업 10 / 2…" at bounding box center [336, 160] width 853 height 545
drag, startPoint x: 681, startPoint y: 284, endPoint x: 664, endPoint y: 214, distance: 71.4
click at [664, 214] on div "기초부터 정확히, 브루잉 국가대표의 브루잉 AtoZ 클래스 7강: 추출 비율 – 커피에 따라 추출비율을 설정하는 방법 완료함 수업 10 / 2…" at bounding box center [336, 160] width 853 height 545
click at [753, 214] on div "기초부터 정확히, 브루잉 국가대표의 브루잉 AtoZ 클래스 7강: 추출 비율 – 커피에 따라 추출비율을 설정하는 방법 완료함 수업 10 / 2…" at bounding box center [336, 160] width 853 height 545
click at [632, 178] on div "기초부터 정확히, 브루잉 국가대표의 브루잉 AtoZ 클래스 7강: 추출 비율 – 커피에 따라 추출비율을 설정하는 방법 완료함 수업 10 / 2…" at bounding box center [336, 160] width 853 height 545
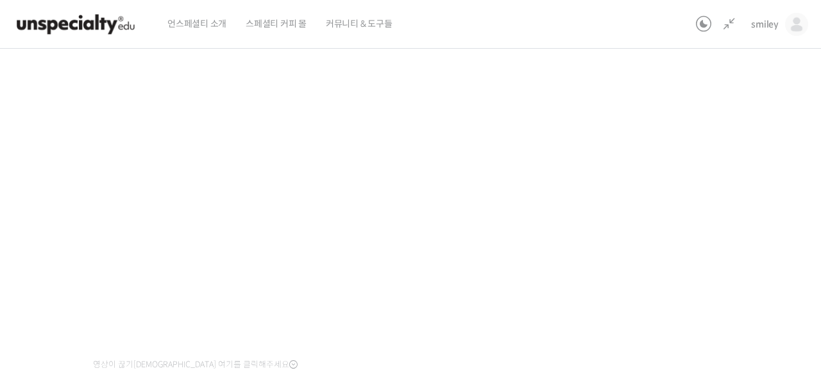
click at [673, 205] on div "기초부터 정확히, 브루잉 국가대표의 브루잉 AtoZ 클래스 7강: 추출 비율 – 커피에 따라 추출비율을 설정하는 방법 완료함 수업 10 / 2…" at bounding box center [336, 160] width 853 height 545
click at [723, 138] on div "기초부터 정확히, 브루잉 국가대표의 브루잉 AtoZ 클래스 7강: 추출 비율 – 커피에 따라 추출비율을 설정하는 방법 완료함 수업 10 / 2…" at bounding box center [336, 160] width 853 height 545
click at [723, 131] on div "기초부터 정확히, 브루잉 국가대표의 브루잉 AtoZ 클래스 7강: 추출 비율 – 커피에 따라 추출비율을 설정하는 방법 완료함 수업 10 / 2…" at bounding box center [336, 160] width 853 height 545
click at [694, 220] on div "기초부터 정확히, 브루잉 국가대표의 브루잉 AtoZ 클래스 7강: 추출 비율 – 커피에 따라 추출비율을 설정하는 방법 완료함 수업 10 / 2…" at bounding box center [336, 160] width 853 height 545
click at [689, 276] on div "기초부터 정확히, 브루잉 국가대표의 브루잉 AtoZ 클래스 7강: 추출 비율 – 커피에 따라 추출비율을 설정하는 방법 완료함 수업 10 / 2…" at bounding box center [336, 160] width 853 height 545
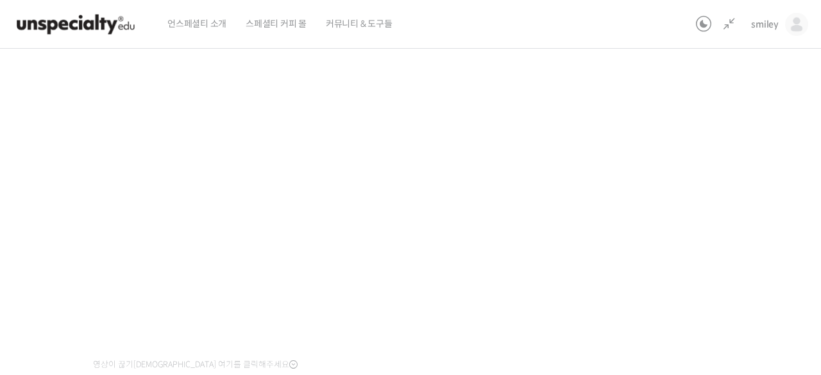
click at [689, 275] on div "기초부터 정확히, 브루잉 국가대표의 브루잉 AtoZ 클래스 7강: 추출 비율 – 커피에 따라 추출비율을 설정하는 방법 완료함 수업 10 / 2…" at bounding box center [336, 160] width 853 height 545
click at [700, 198] on div "기초부터 정확히, 브루잉 국가대표의 브루잉 AtoZ 클래스 7강: 추출 비율 – 커피에 따라 추출비율을 설정하는 방법 완료함 수업 10 / 2…" at bounding box center [336, 160] width 853 height 545
click at [699, 198] on div "기초부터 정확히, 브루잉 국가대표의 브루잉 AtoZ 클래스 7강: 추출 비율 – 커피에 따라 추출비율을 설정하는 방법 완료함 수업 10 / 2…" at bounding box center [336, 160] width 853 height 545
click at [699, 196] on div "기초부터 정확히, 브루잉 국가대표의 브루잉 AtoZ 클래스 7강: 추출 비율 – 커피에 따라 추출비율을 설정하는 방법 완료함 수업 10 / 2…" at bounding box center [336, 160] width 853 height 545
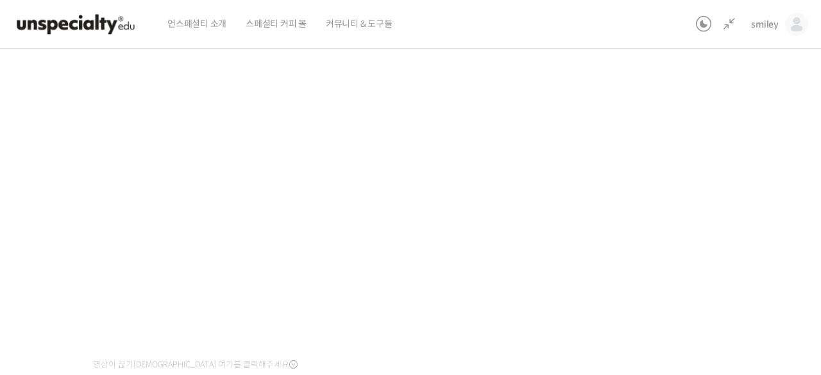
click at [699, 196] on div "기초부터 정확히, 브루잉 국가대표의 브루잉 AtoZ 클래스 7강: 추출 비율 – 커피에 따라 추출비율을 설정하는 방법 완료함 수업 10 / 2…" at bounding box center [336, 160] width 853 height 545
click at [714, 243] on div "기초부터 정확히, 브루잉 국가대표의 브루잉 AtoZ 클래스 7강: 추출 비율 – 커피에 따라 추출비율을 설정하는 방법 완료함 수업 10 / 2…" at bounding box center [336, 160] width 853 height 545
click at [668, 287] on div "기초부터 정확히, 브루잉 국가대표의 브루잉 AtoZ 클래스 7강: 추출 비율 – 커피에 따라 추출비율을 설정하는 방법 완료함 수업 10 / 2…" at bounding box center [336, 160] width 853 height 545
click at [708, 221] on div "기초부터 정확히, 브루잉 국가대표의 브루잉 AtoZ 클래스 7강: 추출 비율 – 커피에 따라 추출비율을 설정하는 방법 완료함 수업 10 / 2…" at bounding box center [336, 160] width 853 height 545
click at [693, 255] on div "기초부터 정확히, 브루잉 국가대표의 브루잉 AtoZ 클래스 7강: 추출 비율 – 커피에 따라 추출비율을 설정하는 방법 완료함 수업 10 / 2…" at bounding box center [336, 160] width 853 height 545
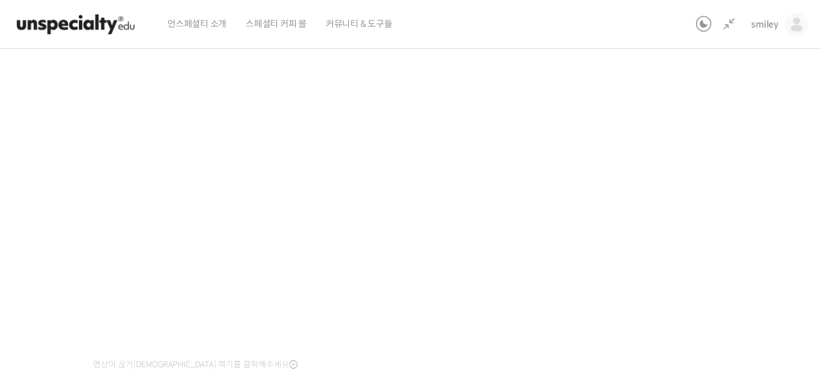
click at [673, 324] on div "기초부터 정확히, 브루잉 국가대표의 브루잉 AtoZ 클래스 7강: 추출 비율 – 커피에 따라 추출비율을 설정하는 방법 완료함 수업 10 / 2…" at bounding box center [336, 160] width 853 height 545
click at [667, 309] on div "기초부터 정확히, 브루잉 국가대표의 브루잉 AtoZ 클래스 7강: 추출 비율 – 커피에 따라 추출비율을 설정하는 방법 완료함 수업 10 / 2…" at bounding box center [336, 160] width 853 height 545
click at [668, 336] on div "기초부터 정확히, 브루잉 국가대표의 브루잉 AtoZ 클래스 7강: 추출 비율 – 커피에 따라 추출비율을 설정하는 방법 완료함 수업 10 / 2…" at bounding box center [336, 160] width 853 height 545
click at [621, 311] on div "기초부터 정확히, 브루잉 국가대표의 브루잉 AtoZ 클래스 7강: 추출 비율 – 커피에 따라 추출비율을 설정하는 방법 완료함 수업 10 / 2…" at bounding box center [336, 160] width 853 height 545
click at [655, 255] on div "기초부터 정확히, 브루잉 국가대표의 브루잉 AtoZ 클래스 7강: 추출 비율 – 커피에 따라 추출비율을 설정하는 방법 완료함 수업 10 / 2…" at bounding box center [336, 160] width 853 height 545
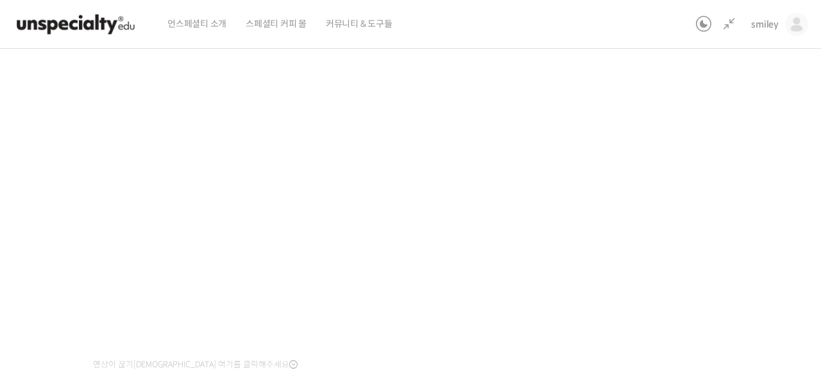
click at [642, 286] on div "기초부터 정확히, 브루잉 국가대표의 브루잉 AtoZ 클래스 7강: 추출 비율 – 커피에 따라 추출비율을 설정하는 방법 완료함 수업 10 / 2…" at bounding box center [336, 160] width 853 height 545
click at [647, 284] on div "기초부터 정확히, 브루잉 국가대표의 브루잉 AtoZ 클래스 7강: 추출 비율 – 커피에 따라 추출비율을 설정하는 방법 완료함 수업 10 / 2…" at bounding box center [336, 160] width 853 height 545
click at [646, 281] on div "기초부터 정확히, 브루잉 국가대표의 브루잉 AtoZ 클래스 7강: 추출 비율 – 커피에 따라 추출비율을 설정하는 방법 완료함 수업 10 / 2…" at bounding box center [336, 160] width 853 height 545
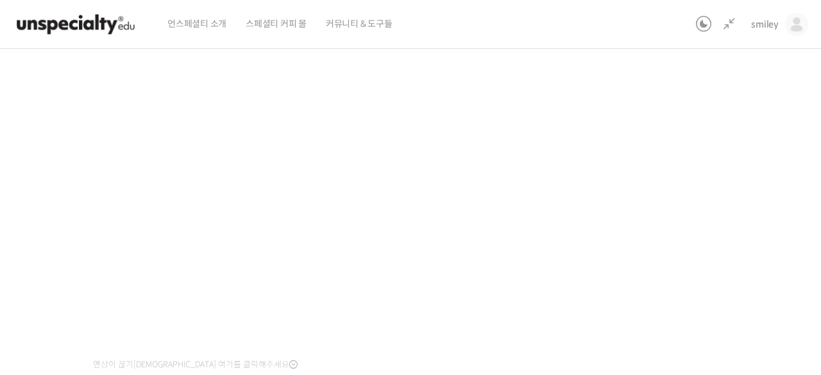
click at [699, 289] on div "기초부터 정확히, 브루잉 국가대표의 브루잉 AtoZ 클래스 7강: 추출 비율 – 커피에 따라 추출비율을 설정하는 방법 완료함 수업 10 / 2…" at bounding box center [336, 160] width 853 height 545
drag, startPoint x: 646, startPoint y: 234, endPoint x: 655, endPoint y: 252, distance: 19.8
click at [655, 252] on div "기초부터 정확히, 브루잉 국가대표의 브루잉 AtoZ 클래스 7강: 추출 비율 – 커피에 따라 추출비율을 설정하는 방법 완료함 수업 10 / 2…" at bounding box center [336, 160] width 853 height 545
click at [669, 230] on div "기초부터 정확히, 브루잉 국가대표의 브루잉 AtoZ 클래스 7강: 추출 비율 – 커피에 따라 추출비율을 설정하는 방법 완료함 수업 10 / 2…" at bounding box center [336, 160] width 853 height 545
click at [648, 218] on div "기초부터 정확히, 브루잉 국가대표의 브루잉 AtoZ 클래스 7강: 추출 비율 – 커피에 따라 추출비율을 설정하는 방법 완료함 수업 10 / 2…" at bounding box center [336, 160] width 853 height 545
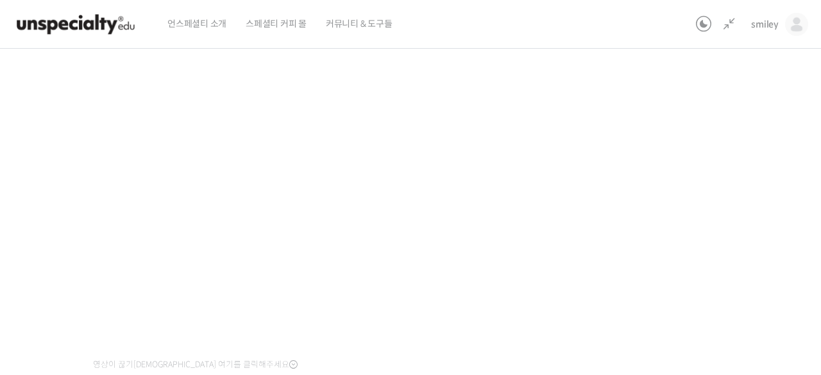
drag, startPoint x: 655, startPoint y: 252, endPoint x: 633, endPoint y: 205, distance: 51.4
click at [633, 205] on div "기초부터 정확히, 브루잉 국가대표의 브루잉 AtoZ 클래스 7강: 추출 비율 – 커피에 따라 추출비율을 설정하는 방법 완료함 수업 10 / 2…" at bounding box center [336, 160] width 853 height 545
drag, startPoint x: 633, startPoint y: 205, endPoint x: 690, endPoint y: 184, distance: 60.1
click at [690, 184] on div "기초부터 정확히, 브루잉 국가대표의 브루잉 AtoZ 클래스 7강: 추출 비율 – 커피에 따라 추출비율을 설정하는 방법 완료함 수업 10 / 2…" at bounding box center [336, 160] width 853 height 545
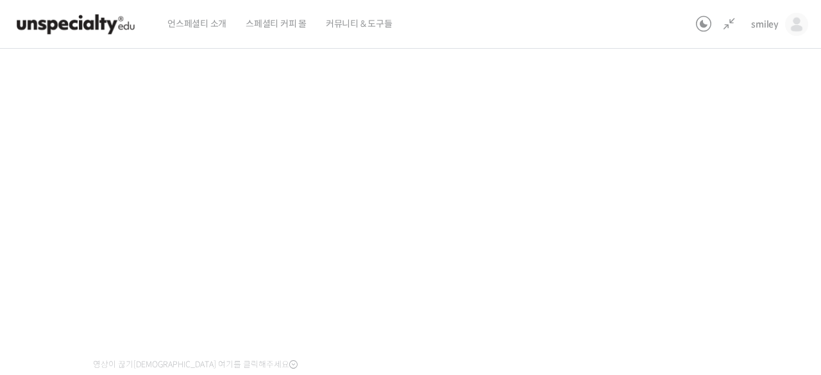
click at [680, 276] on div "기초부터 정확히, 브루잉 국가대표의 브루잉 AtoZ 클래스 7강: 추출 비율 – 커피에 따라 추출비율을 설정하는 방법 완료함 수업 10 / 2…" at bounding box center [336, 160] width 853 height 545
click at [687, 248] on div "기초부터 정확히, 브루잉 국가대표의 브루잉 AtoZ 클래스 7강: 추출 비율 – 커피에 따라 추출비율을 설정하는 방법 완료함 수업 10 / 2…" at bounding box center [336, 160] width 853 height 545
click at [689, 246] on div "기초부터 정확히, 브루잉 국가대표의 브루잉 AtoZ 클래스 7강: 추출 비율 – 커피에 따라 추출비율을 설정하는 방법 완료함 수업 10 / 2…" at bounding box center [336, 160] width 853 height 545
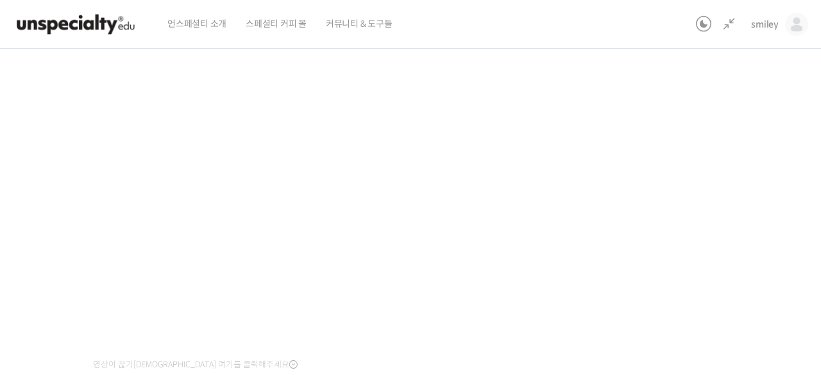
click at [689, 246] on div "기초부터 정확히, 브루잉 국가대표의 브루잉 AtoZ 클래스 7강: 추출 비율 – 커피에 따라 추출비율을 설정하는 방법 완료함 수업 10 / 2…" at bounding box center [336, 160] width 853 height 545
click at [710, 262] on div "기초부터 정확히, 브루잉 국가대표의 브루잉 AtoZ 클래스 7강: 추출 비율 – 커피에 따라 추출비율을 설정하는 방법 완료함 수업 10 / 2…" at bounding box center [336, 160] width 853 height 545
click at [713, 253] on div "기초부터 정확히, 브루잉 국가대표의 브루잉 AtoZ 클래스 7강: 추출 비율 – 커피에 따라 추출비율을 설정하는 방법 완료함 수업 10 / 2…" at bounding box center [336, 160] width 853 height 545
click at [651, 241] on div "기초부터 정확히, 브루잉 국가대표의 브루잉 AtoZ 클래스 7강: 추출 비율 – 커피에 따라 추출비율을 설정하는 방법 완료함 수업 10 / 2…" at bounding box center [336, 160] width 853 height 545
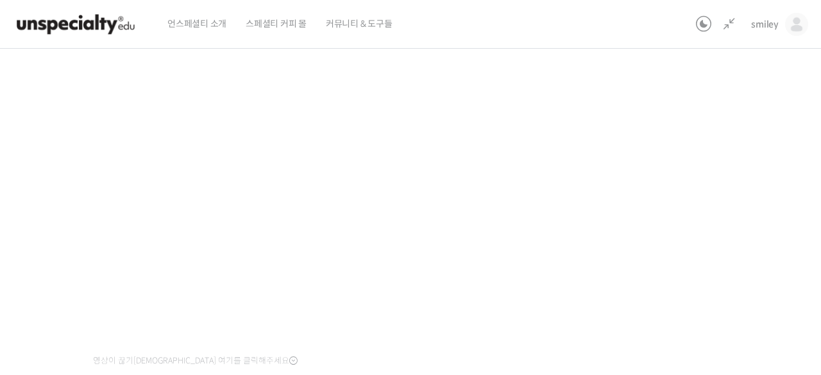
click at [681, 237] on div "기초부터 정확히, 브루잉 국가대표의 브루잉 AtoZ 클래스 7강: 추출 비율 – 커피에 따라 추출비율을 설정하는 방법 완료함 수업 10 / 2…" at bounding box center [336, 156] width 853 height 545
click at [51, 148] on div "기초부터 정확히, 브루잉 국가대표의 브루잉 AtoZ 클래스 7강: 추출 비율 – 커피에 따라 추출비율을 설정하는 방법 완료함 수업 10 / 2…" at bounding box center [336, 156] width 853 height 545
click at [692, 107] on div "기초부터 정확히, 브루잉 국가대표의 브루잉 AtoZ 클래스 7강: 추출 비율 – 커피에 따라 추출비율을 설정하는 방법 완료함 수업 10 / 2…" at bounding box center [336, 156] width 853 height 545
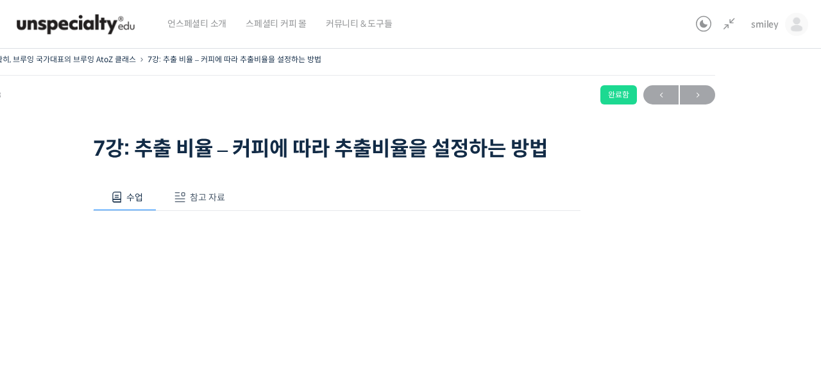
scroll to position [0, 0]
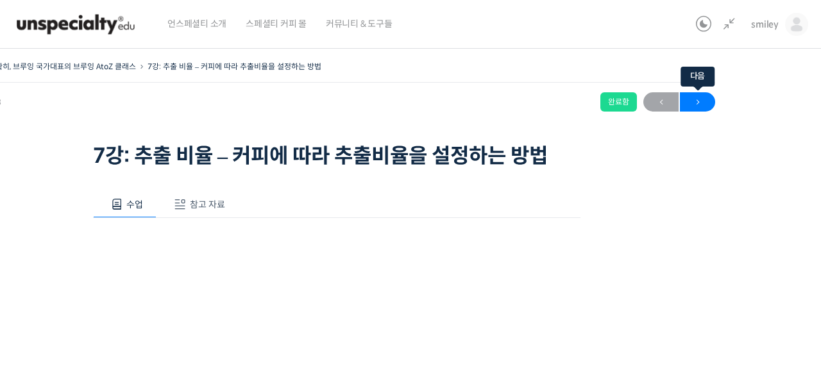
click at [707, 105] on span "→" at bounding box center [697, 102] width 35 height 17
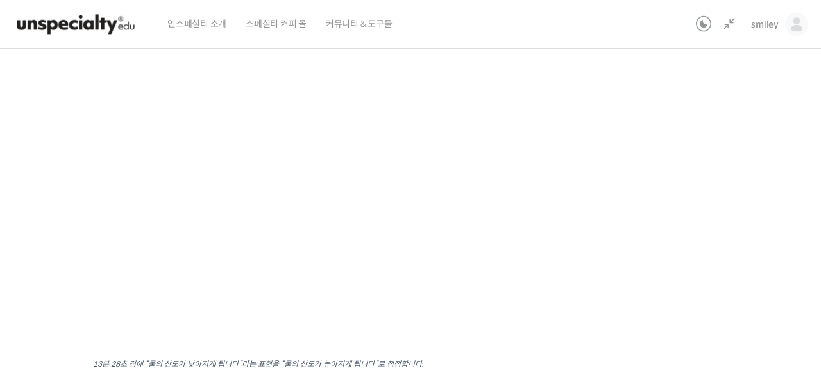
scroll to position [174, 0]
click at [687, 194] on div "기초부터 정확히, 브루잉 국가대표의 브루잉 AtoZ 클래스 8강: 물 – 온도 및 연수/경수가 커피 추출에 미치는 영향 완료함 수업 11 / …" at bounding box center [336, 170] width 853 height 572
